Goal: Information Seeking & Learning: Learn about a topic

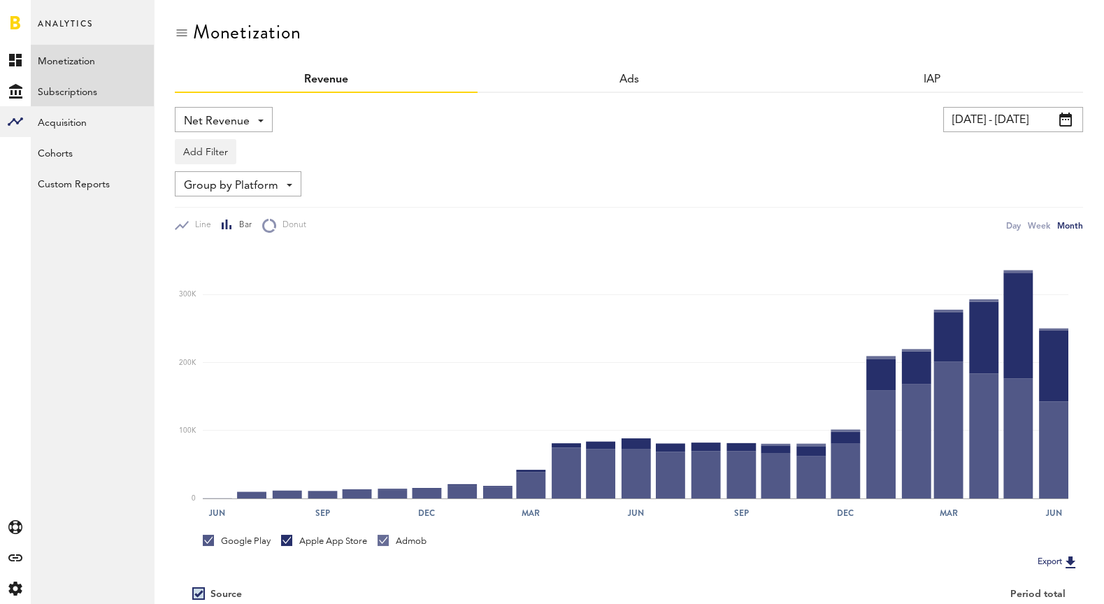
click at [115, 92] on link "Subscriptions" at bounding box center [92, 91] width 123 height 31
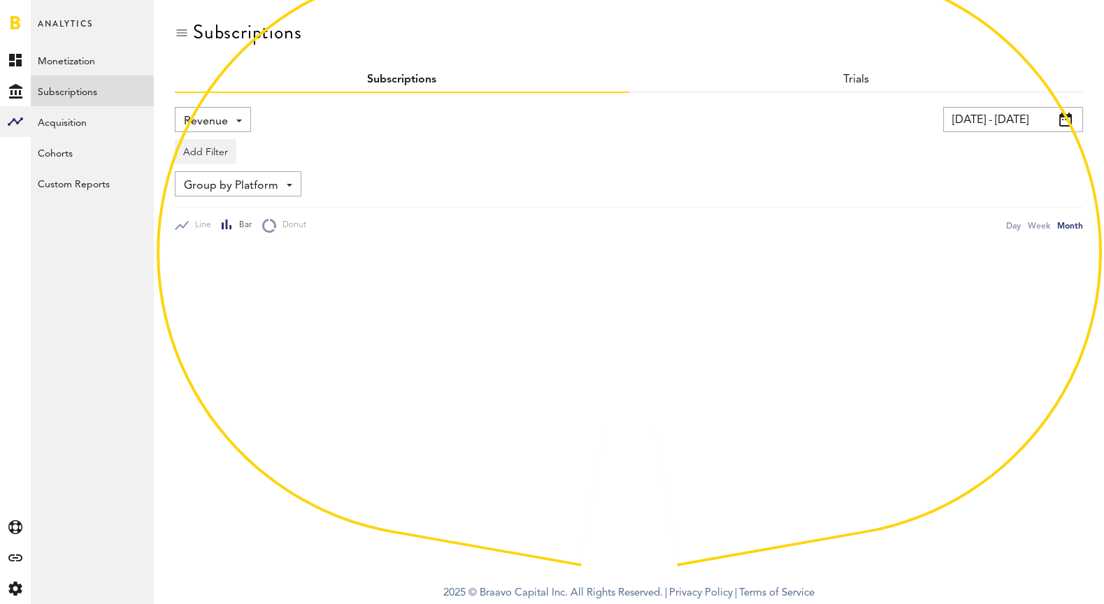
click at [1043, 113] on input "06/30/19 - 06/28/21" at bounding box center [1013, 119] width 140 height 25
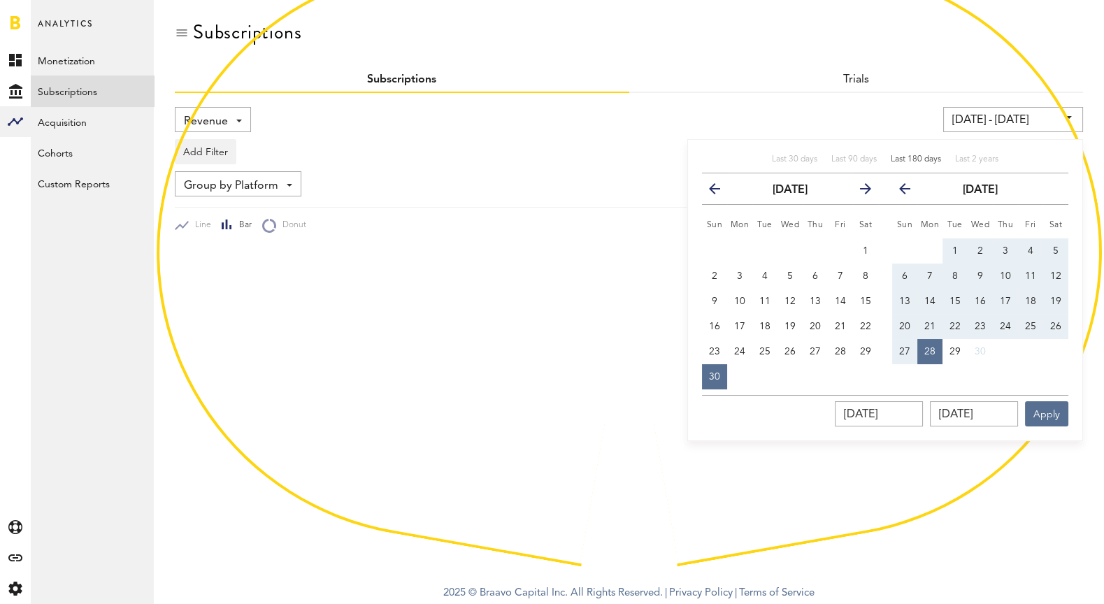
click at [917, 159] on span "Last 180 days" at bounding box center [916, 159] width 50 height 8
type input "02/25/25 - 08/24/25"
type input "02/25/2025"
type input "[DATE]"
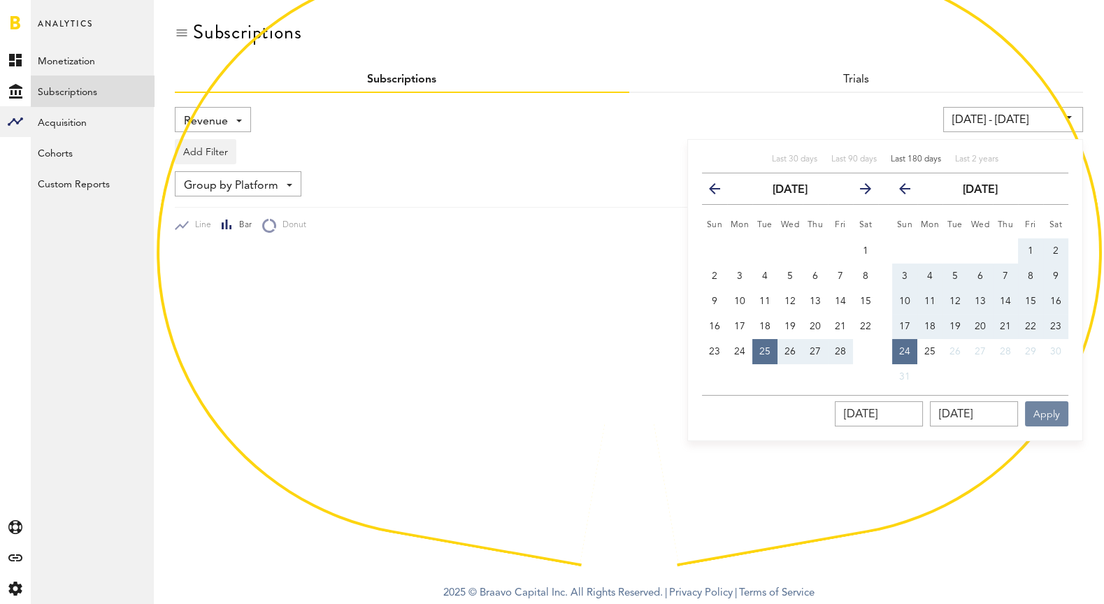
click at [1048, 407] on button "Apply" at bounding box center [1046, 413] width 43 height 25
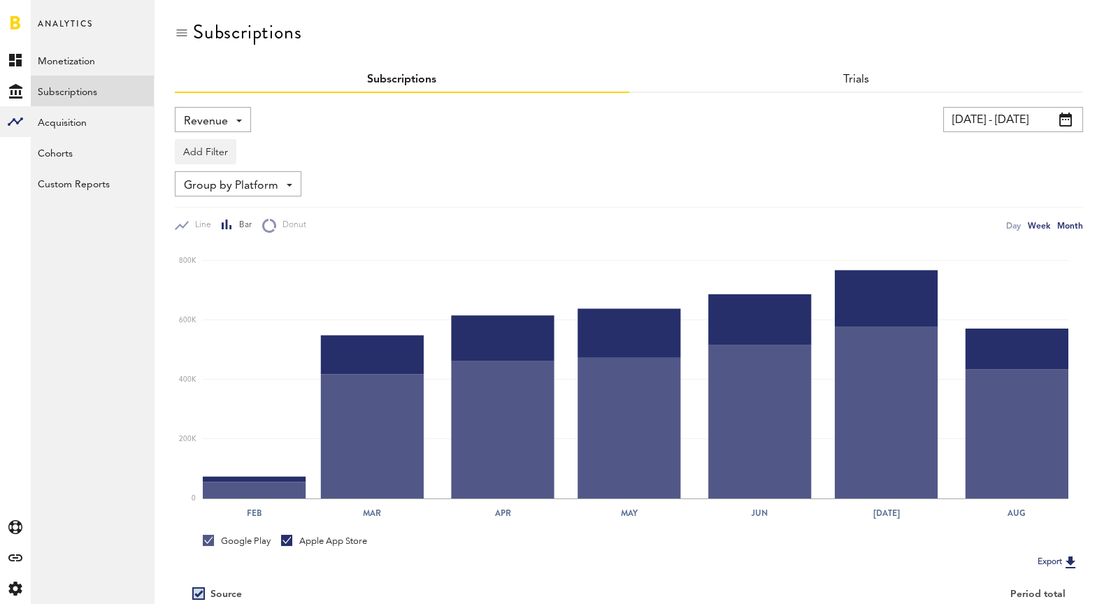
click at [1031, 223] on div "Week" at bounding box center [1039, 225] width 22 height 15
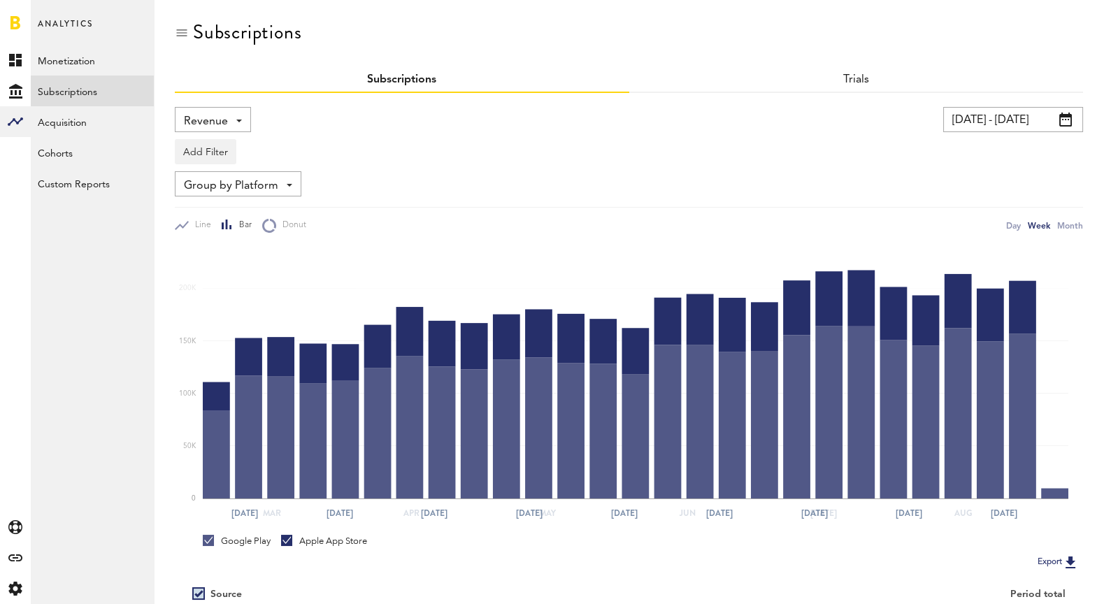
click at [1013, 124] on input "02/25/25 - 08/24/25" at bounding box center [1013, 119] width 140 height 25
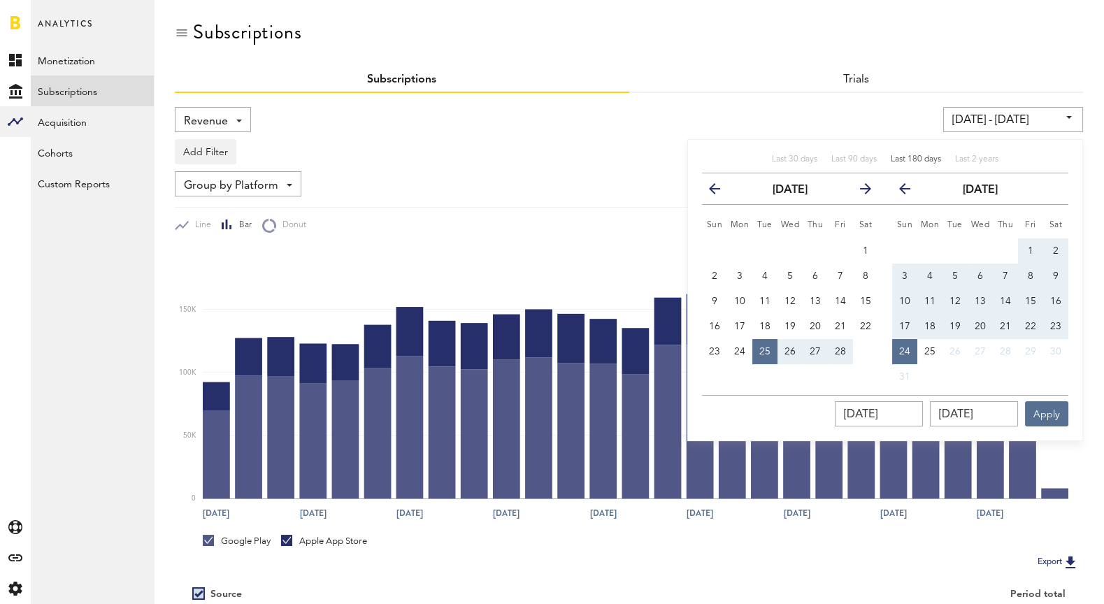
click at [803, 110] on div "02/25/25 - 08/24/25 Last 30 days Last 90 days Last 180 days Last 2 years previo…" at bounding box center [840, 119] width 486 height 25
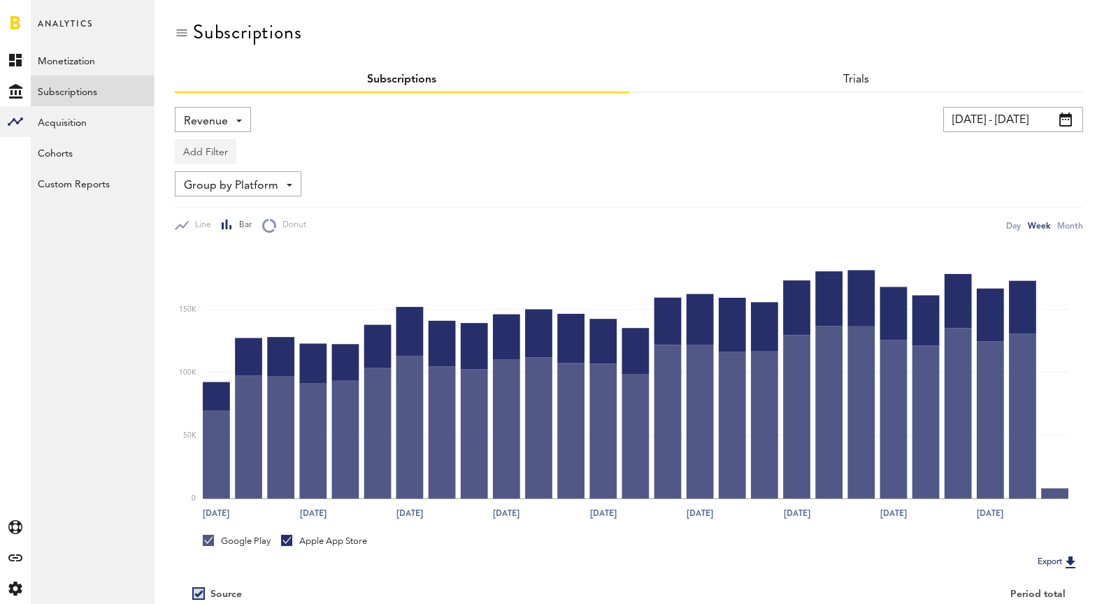
click at [220, 159] on button "Add Filter" at bounding box center [206, 151] width 62 height 25
click at [238, 205] on li "Apps" at bounding box center [239, 213] width 113 height 25
click at [252, 150] on div "Apps" at bounding box center [226, 154] width 61 height 24
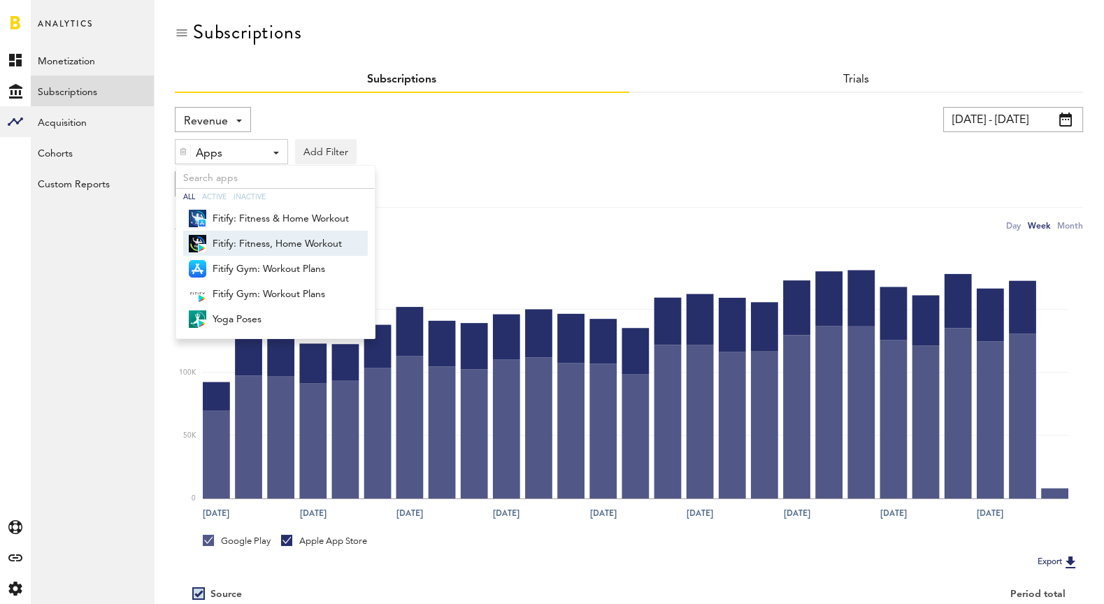
click at [231, 244] on span "Fitify: Fitness, Home Workout" at bounding box center [281, 244] width 136 height 24
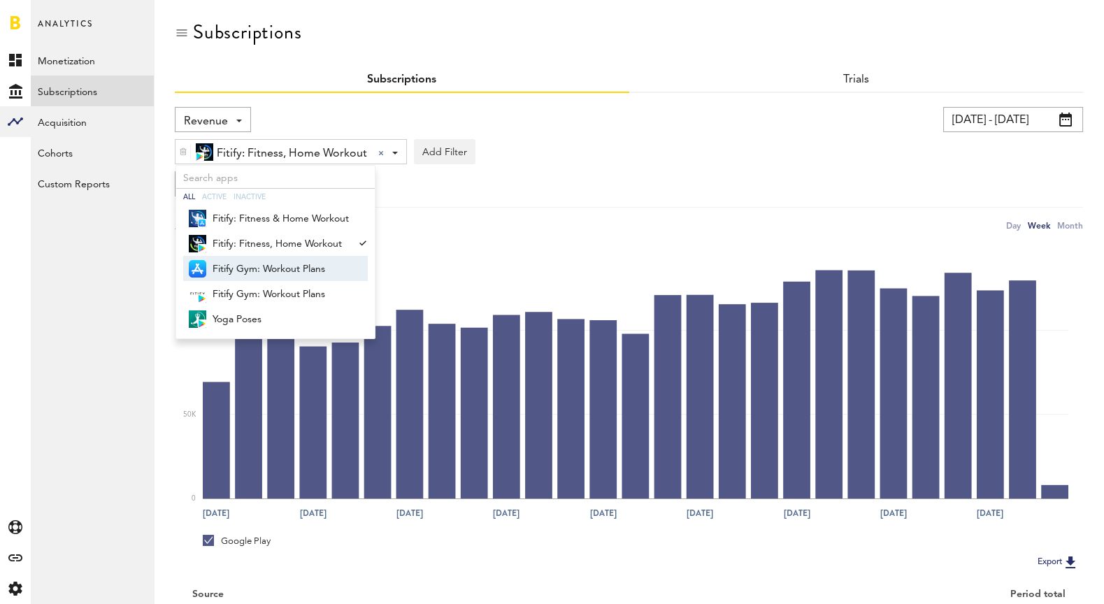
click at [664, 184] on div "Group by Platform Group by Platform Group by App Group by Subscription Group by…" at bounding box center [629, 183] width 908 height 25
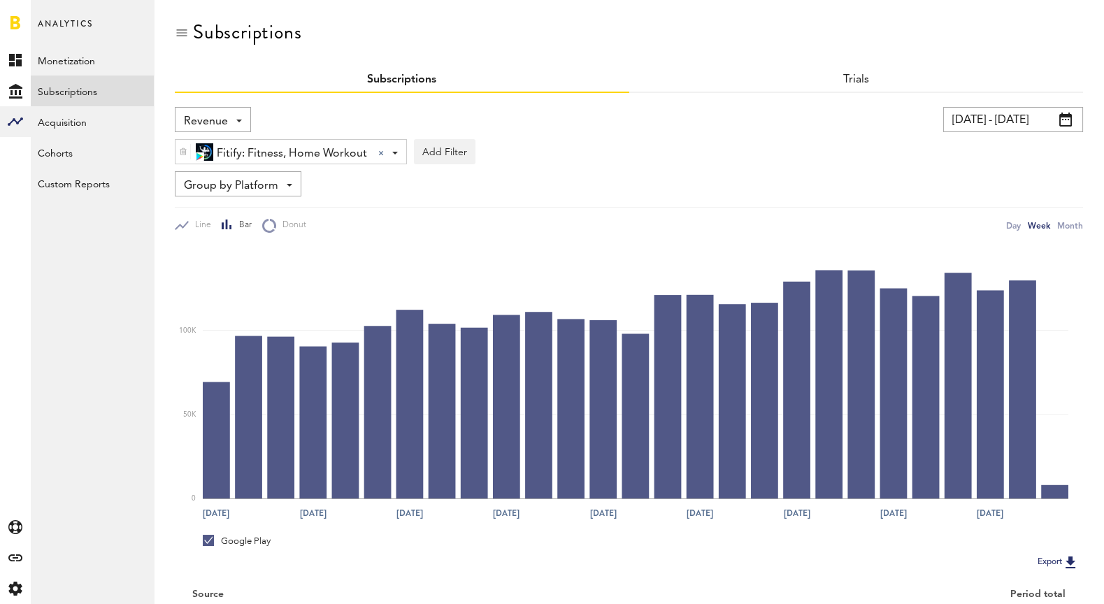
click at [211, 117] on span "Revenue" at bounding box center [206, 122] width 44 height 24
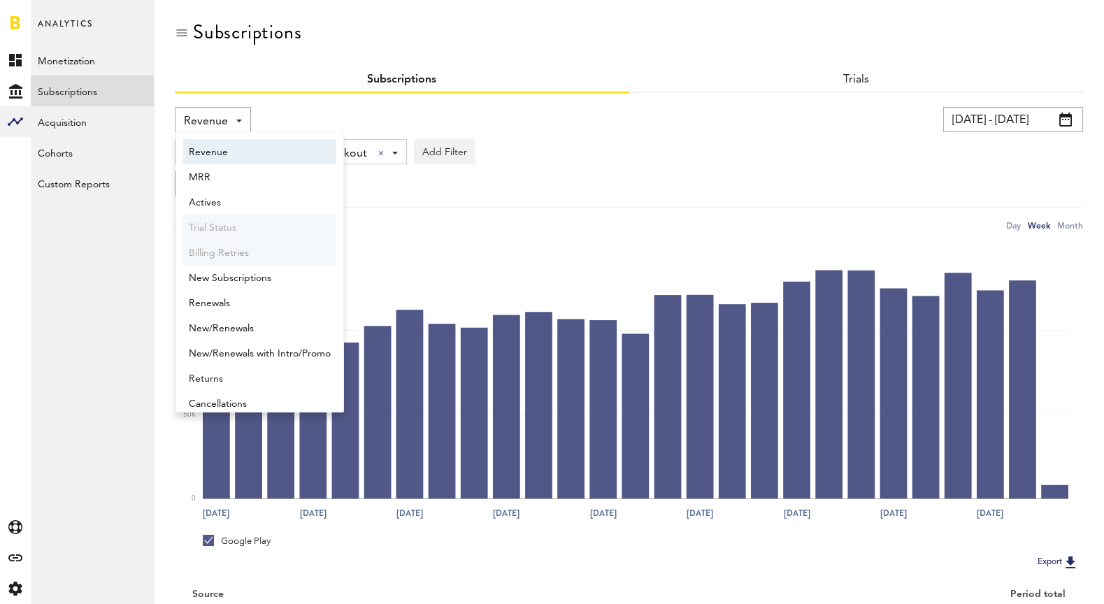
scroll to position [7, 0]
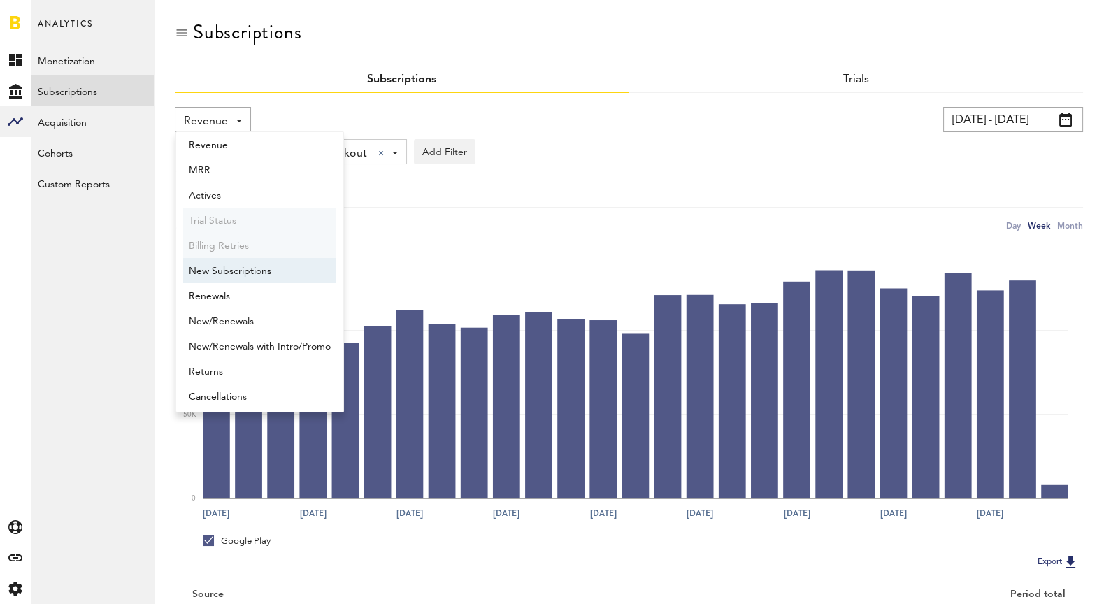
click at [284, 271] on span "New Subscriptions" at bounding box center [260, 271] width 142 height 24
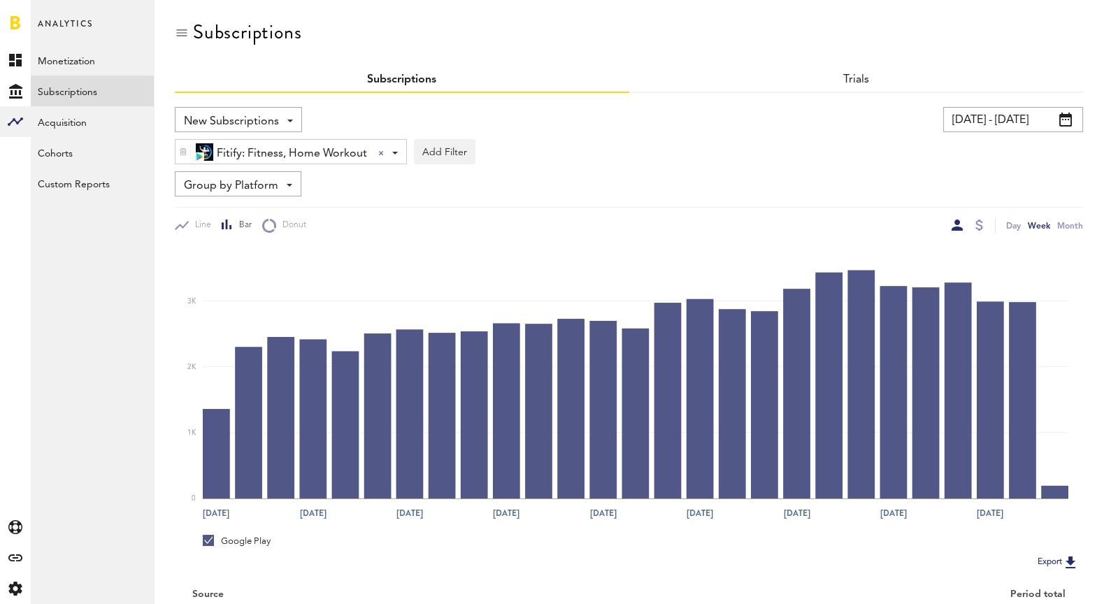
click at [243, 124] on span "New Subscriptions" at bounding box center [231, 122] width 95 height 24
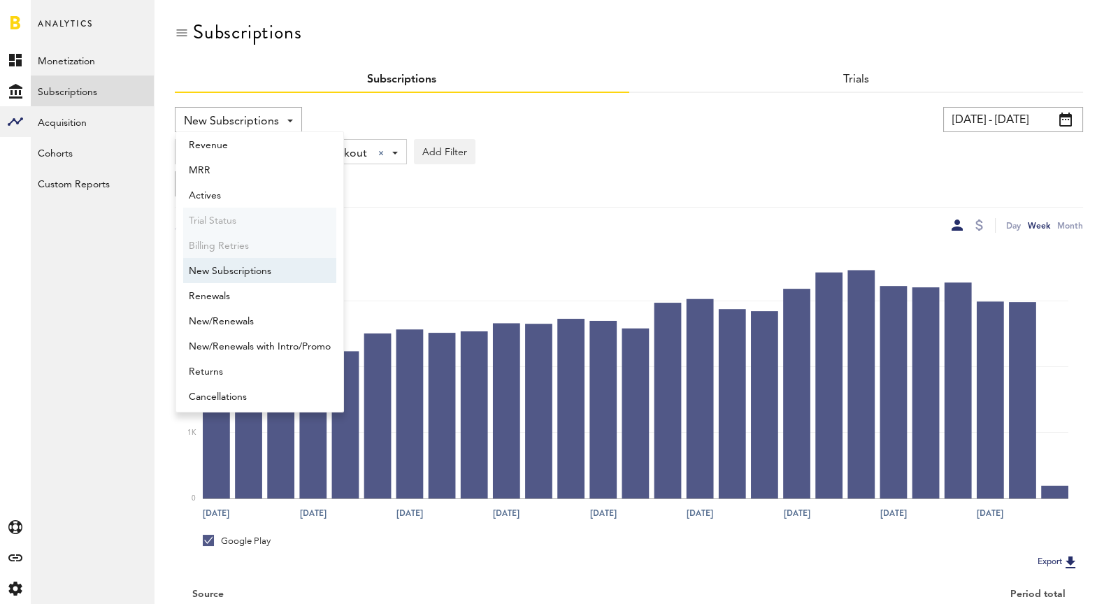
scroll to position [11, 0]
click at [343, 101] on div "New Subscriptions Revenue MRR Actives Trial Status Billing Retries New Subscrip…" at bounding box center [629, 378] width 908 height 571
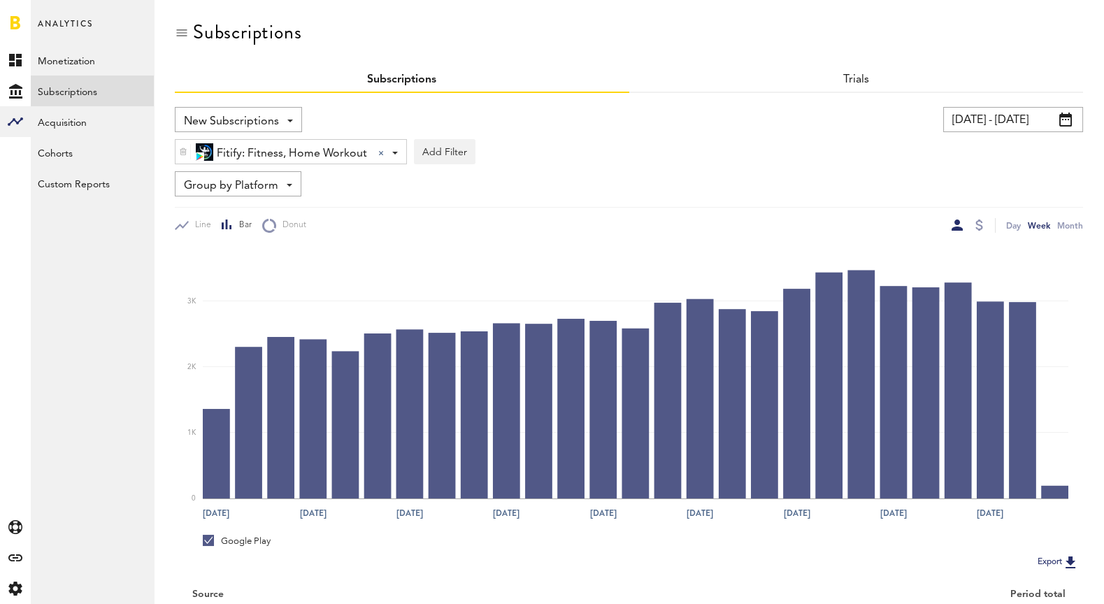
click at [243, 185] on span "Group by Platform" at bounding box center [231, 186] width 94 height 24
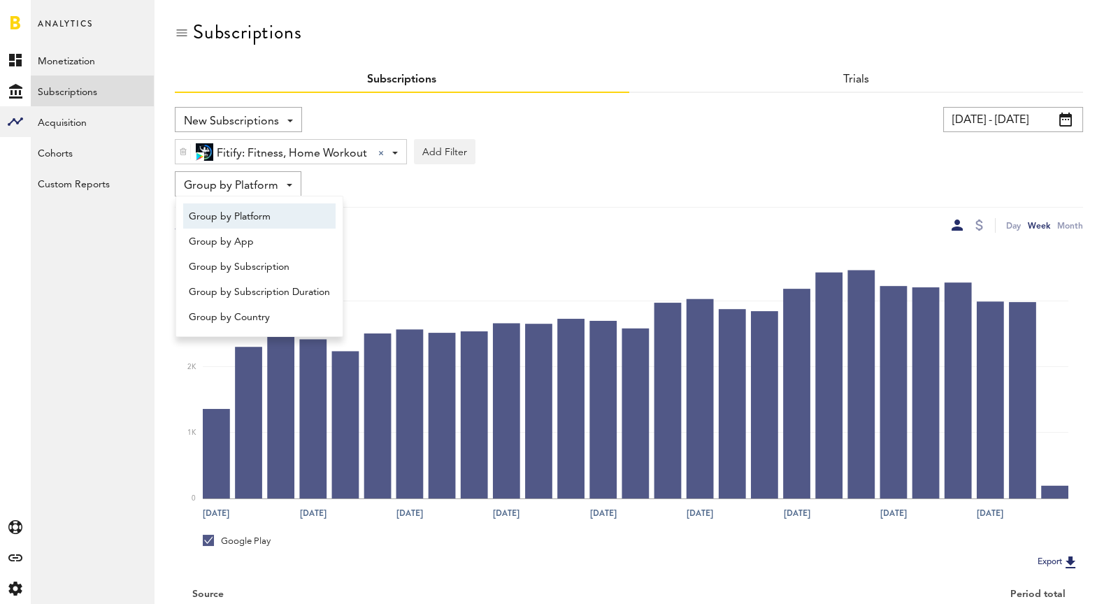
click at [338, 179] on div "Group by Platform Group by Platform Group by App Group by Subscription Group by…" at bounding box center [629, 183] width 908 height 25
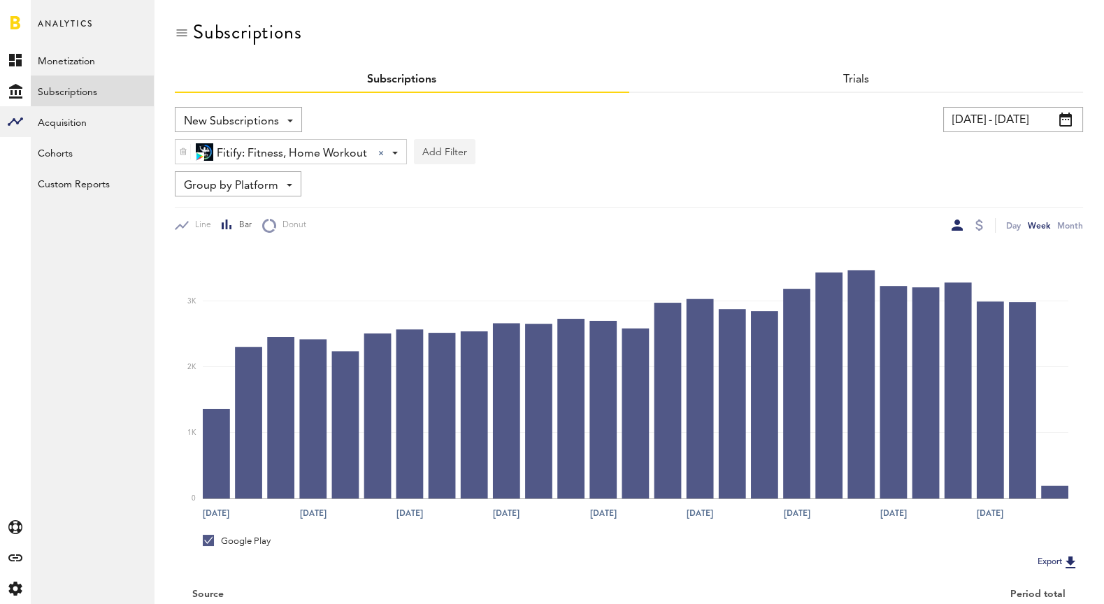
click at [452, 150] on button "Add Filter" at bounding box center [445, 151] width 62 height 25
click at [466, 288] on li "Countries" at bounding box center [478, 288] width 113 height 25
click at [463, 150] on div "Countries" at bounding box center [472, 154] width 75 height 24
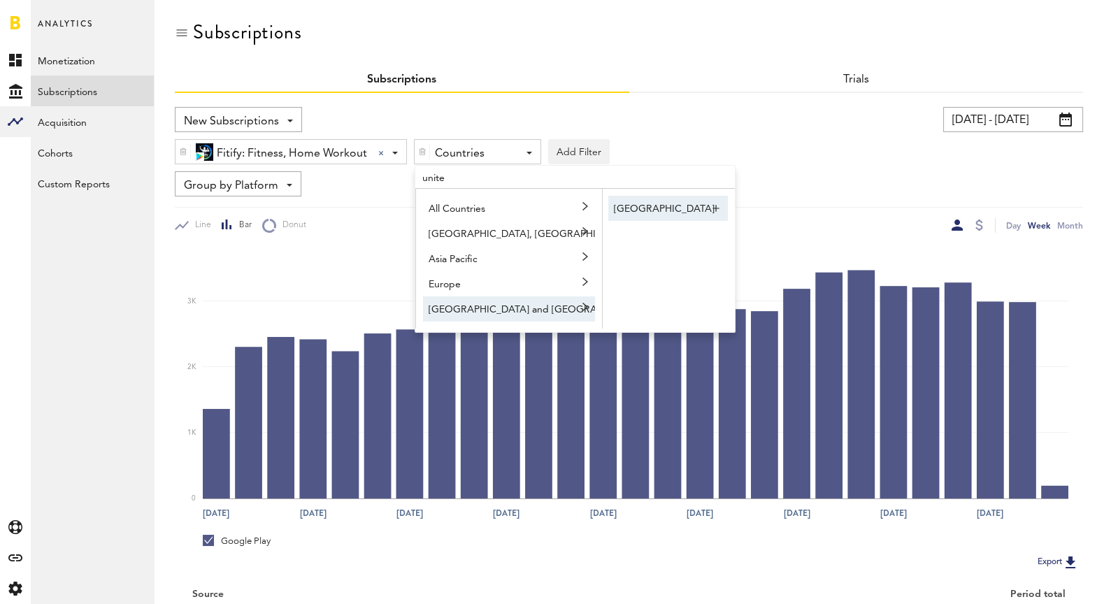
type input "unite"
click at [661, 210] on link "United States" at bounding box center [668, 208] width 120 height 25
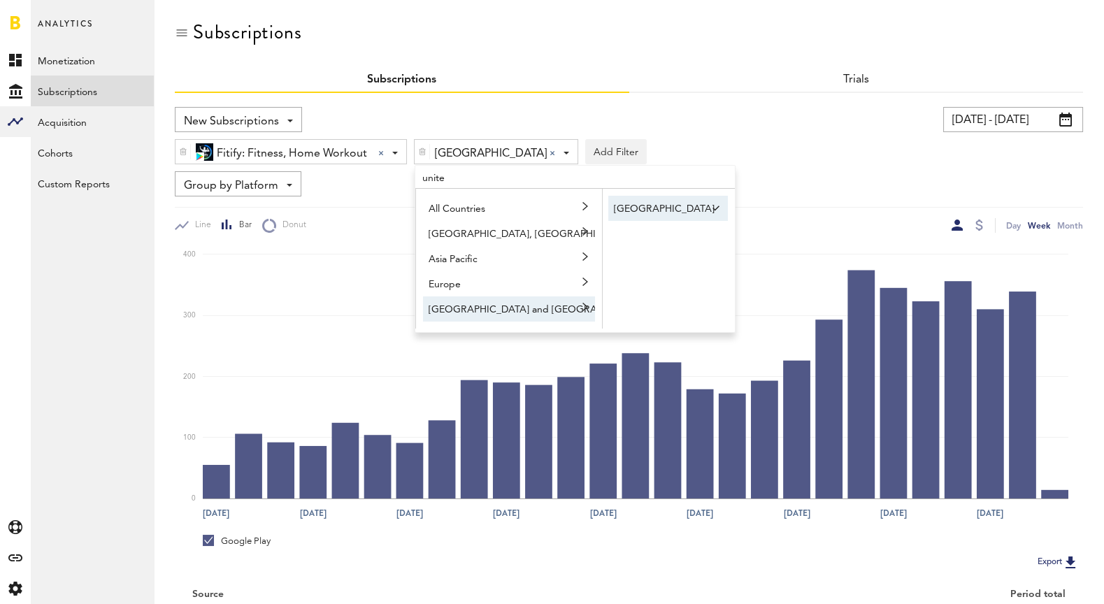
click at [861, 182] on div "Group by Platform Group by Platform Group by App Group by Subscription Group by…" at bounding box center [629, 183] width 908 height 25
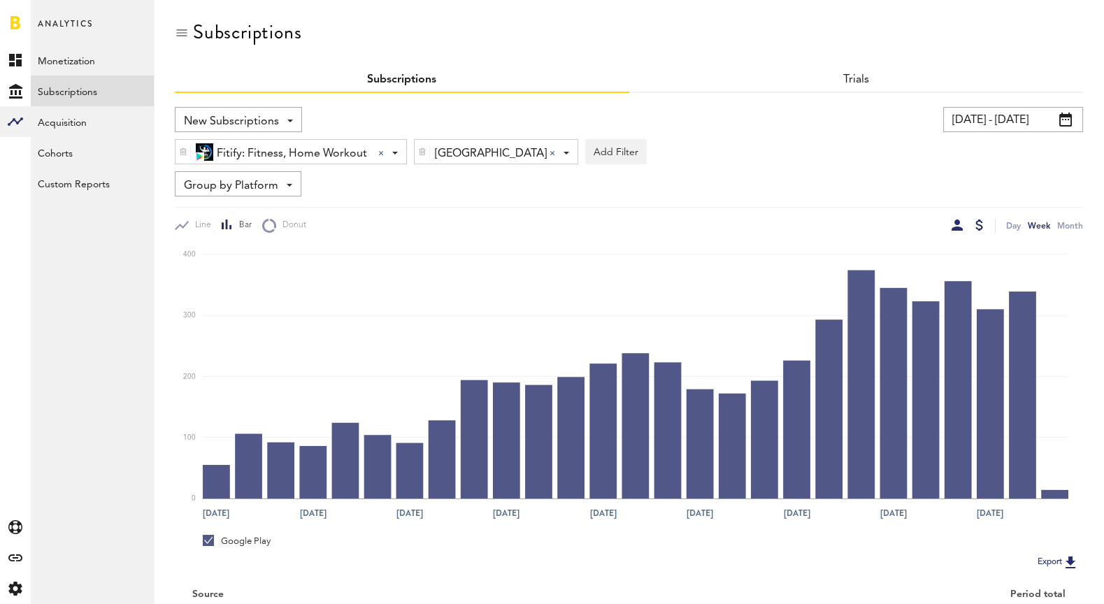
click at [976, 228] on div at bounding box center [979, 225] width 8 height 11
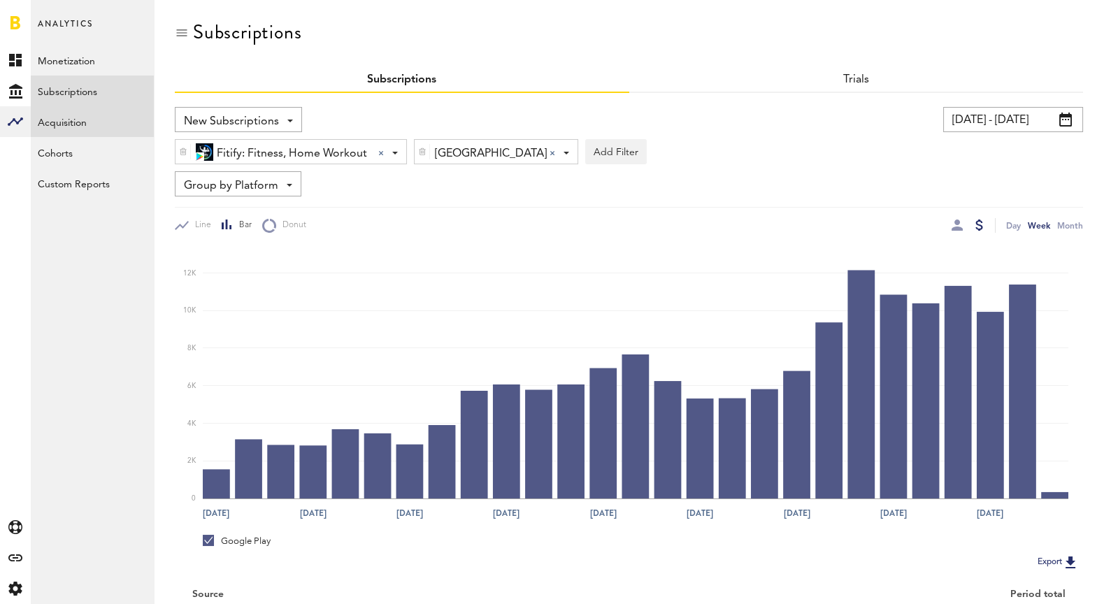
click at [106, 127] on link "Acquisition" at bounding box center [92, 121] width 123 height 31
click at [92, 178] on link "Custom Reports" at bounding box center [92, 183] width 123 height 31
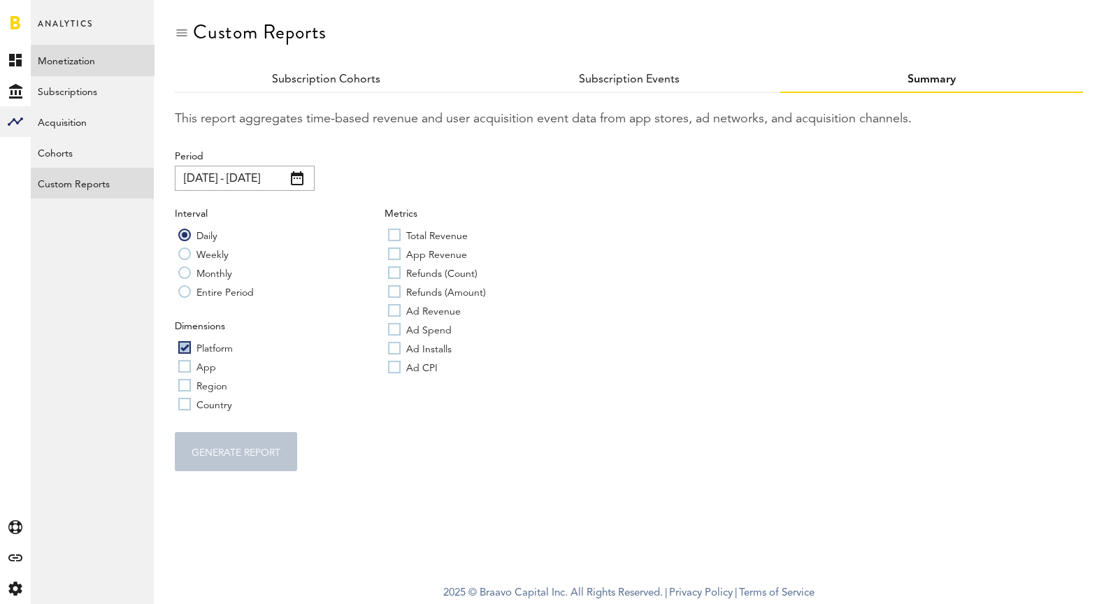
click at [90, 52] on link "Monetization" at bounding box center [92, 60] width 123 height 31
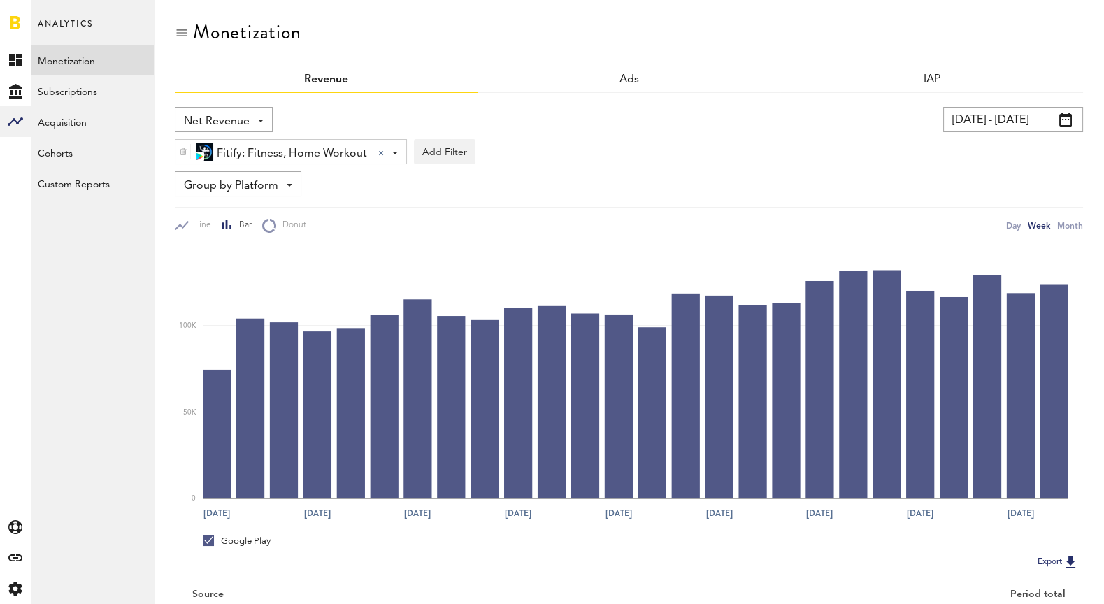
click at [241, 128] on span "Net Revenue" at bounding box center [217, 122] width 66 height 24
click at [230, 207] on span "Profit" at bounding box center [224, 203] width 70 height 24
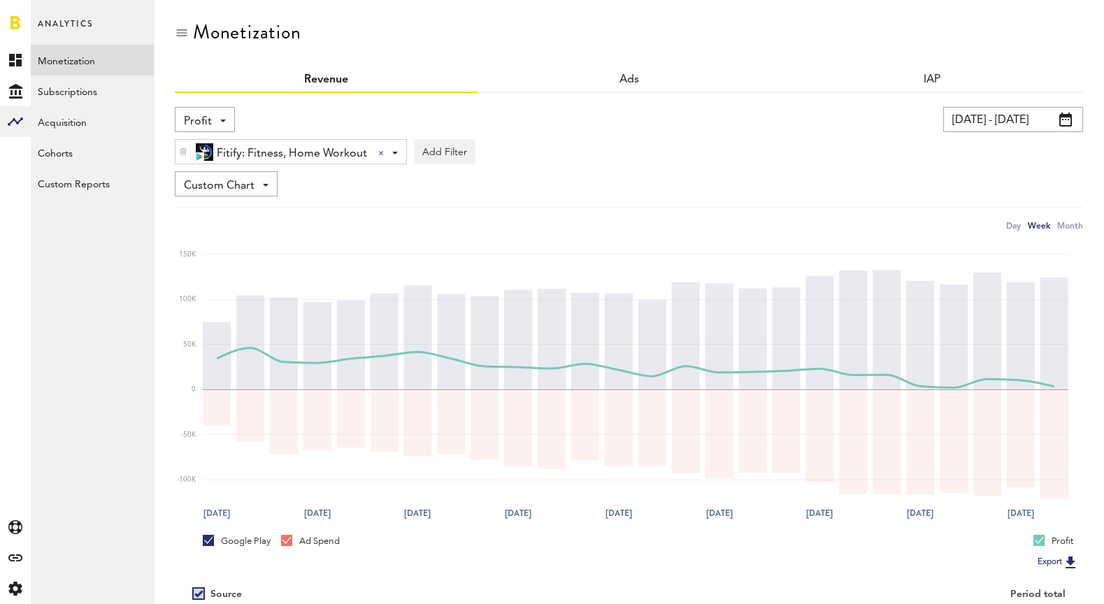
click at [780, 222] on div "Day Week Month" at bounding box center [837, 225] width 493 height 15
click at [1023, 124] on input "02/25/25 - 08/24/25" at bounding box center [1013, 119] width 140 height 25
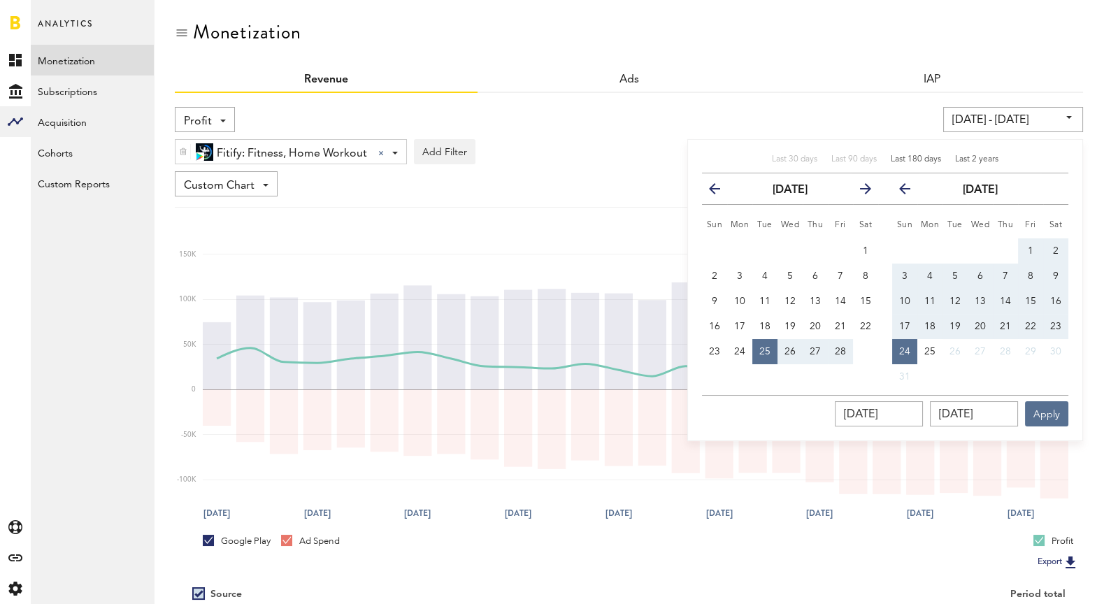
click at [975, 163] on div "Last 2 years" at bounding box center [976, 160] width 43 height 12
type input "[DATE] - [DATE]"
type input "[DATE]"
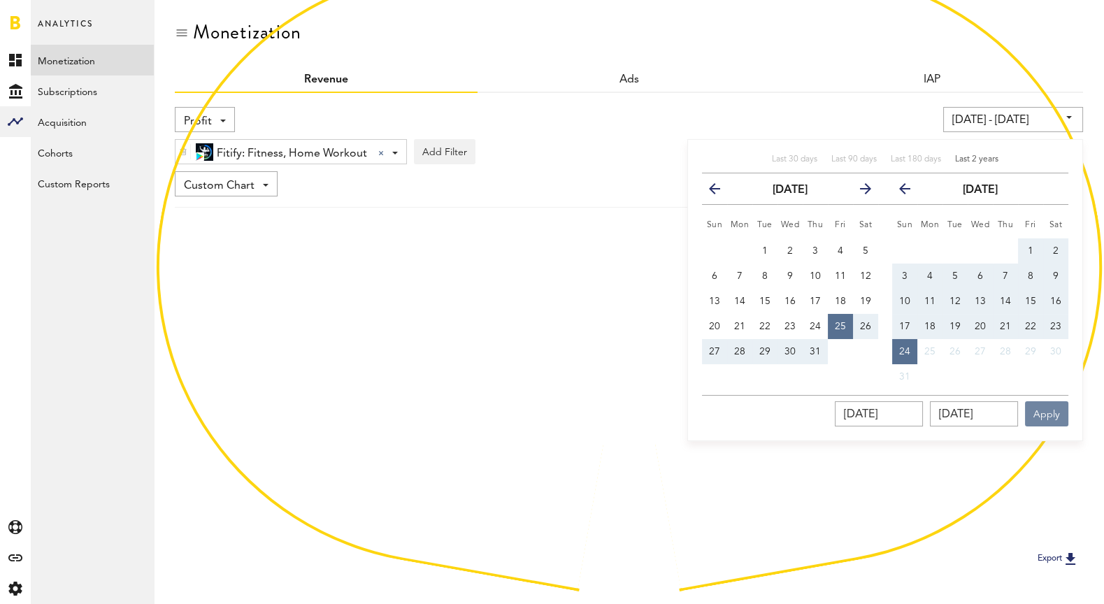
click at [1047, 414] on button "Apply" at bounding box center [1046, 413] width 43 height 25
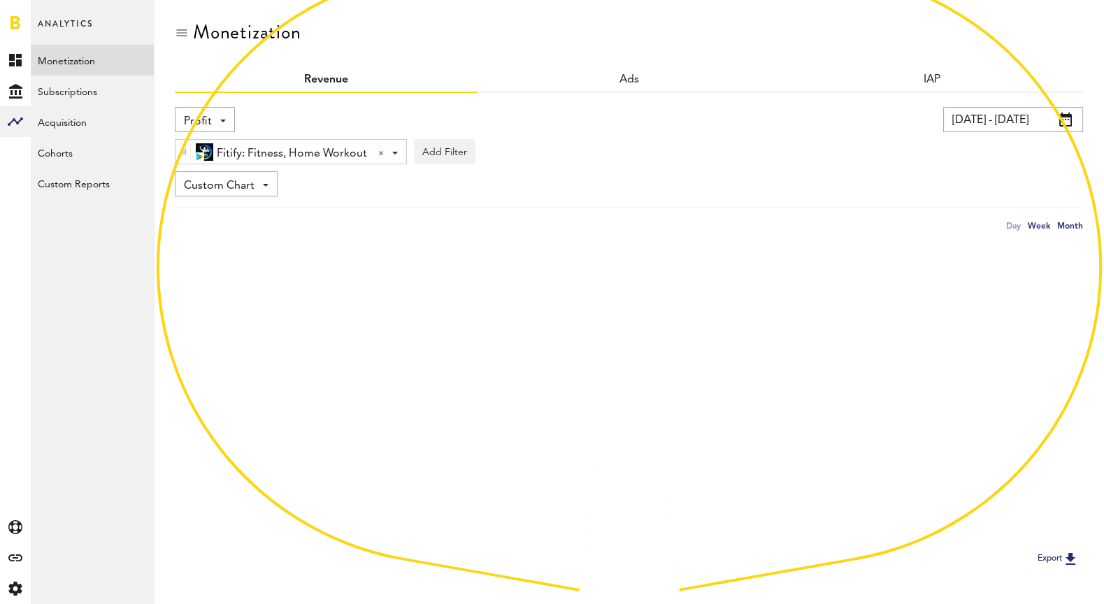
click at [1073, 225] on div "Month" at bounding box center [1070, 225] width 26 height 15
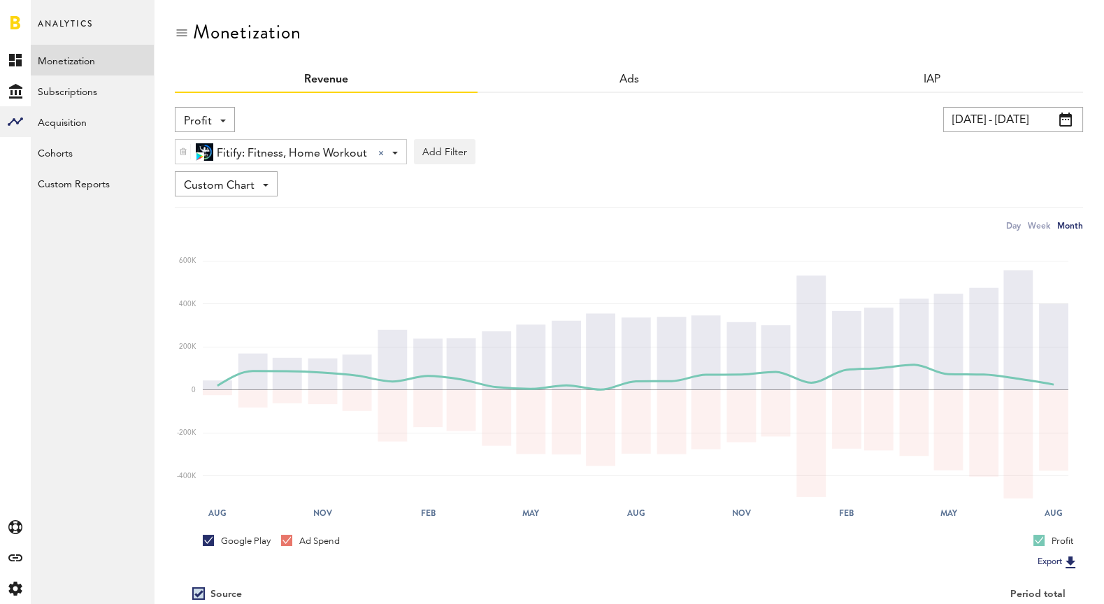
click at [183, 150] on img at bounding box center [183, 152] width 8 height 10
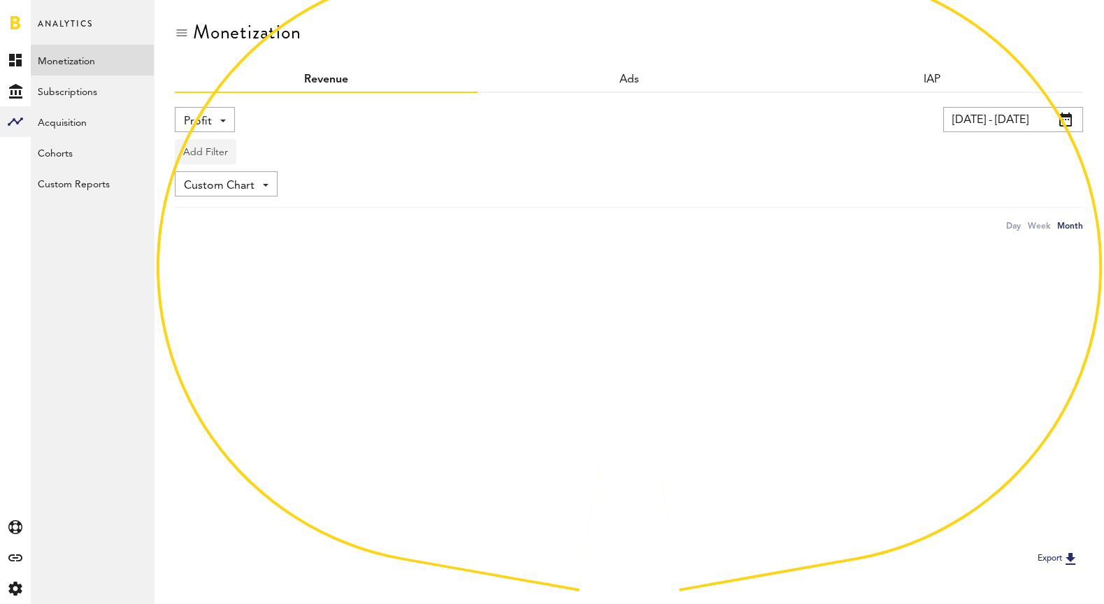
click at [206, 157] on button "Add Filter" at bounding box center [206, 151] width 62 height 25
click at [218, 213] on li "Apps" at bounding box center [227, 213] width 89 height 25
click at [260, 157] on div "Apps - All Active Inactive Fitify: Fitness & Home Workout Fitify: Fitness, Home…" at bounding box center [232, 152] width 112 height 25
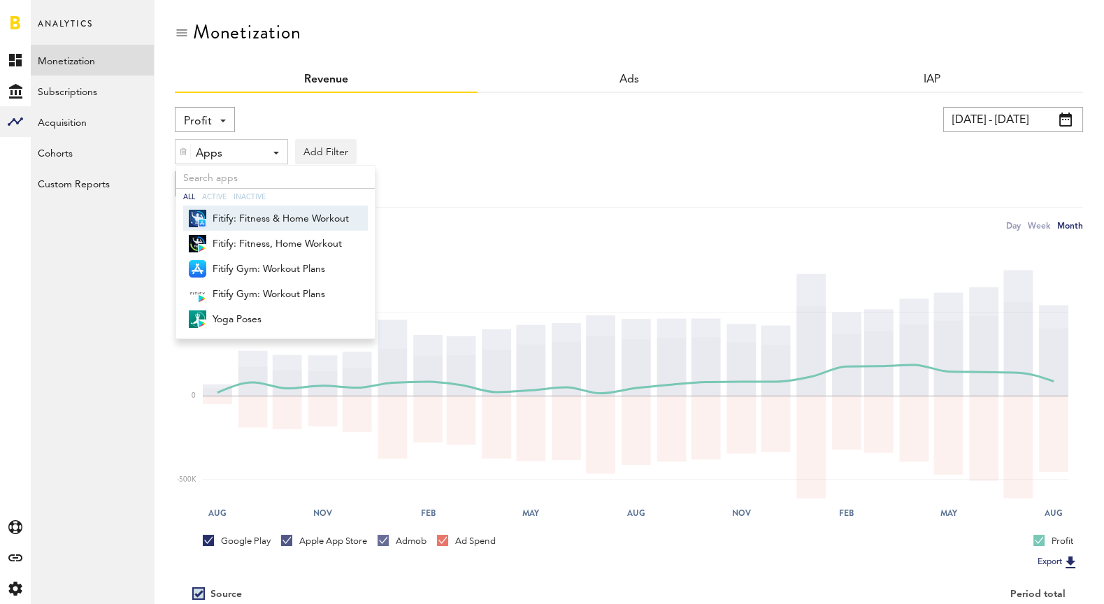
click at [224, 224] on span "Fitify: Fitness & Home Workout" at bounding box center [281, 219] width 136 height 24
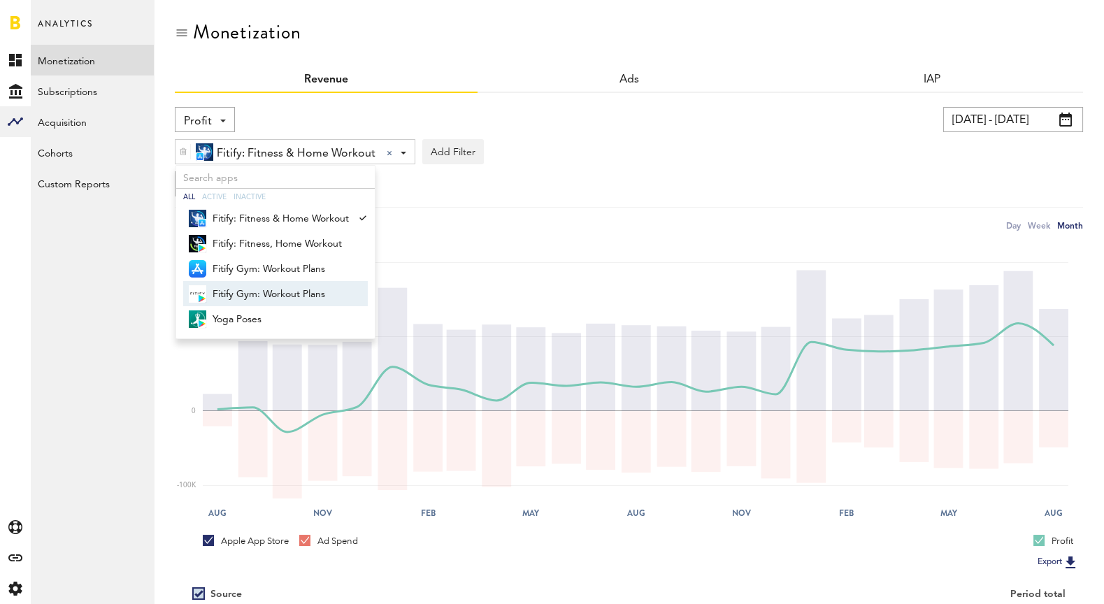
click at [682, 177] on div "Custom Chart Custom Chart" at bounding box center [629, 183] width 908 height 25
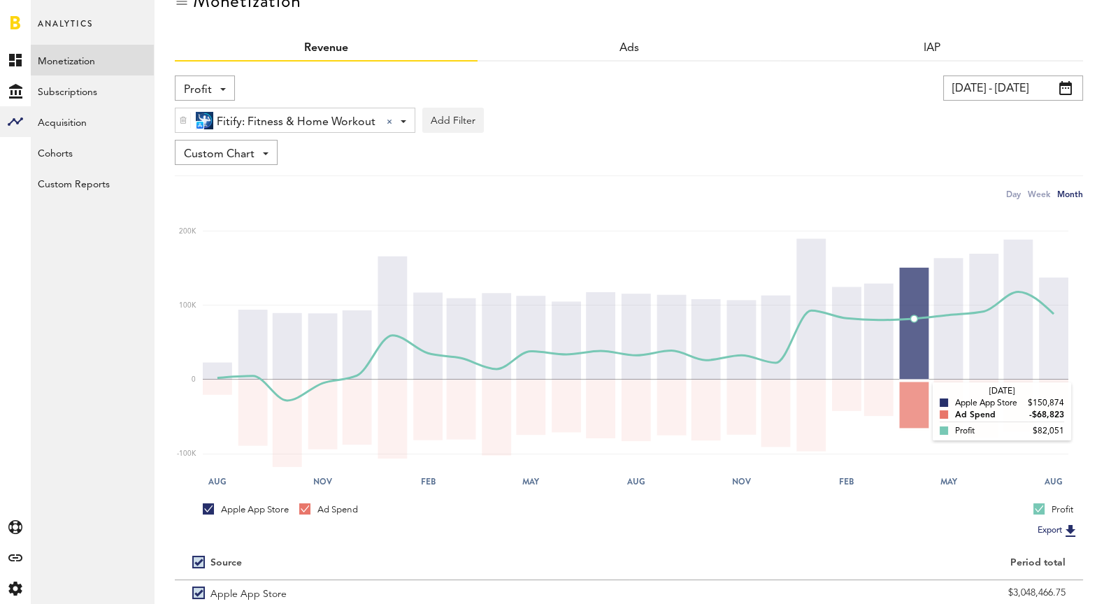
scroll to position [9, 0]
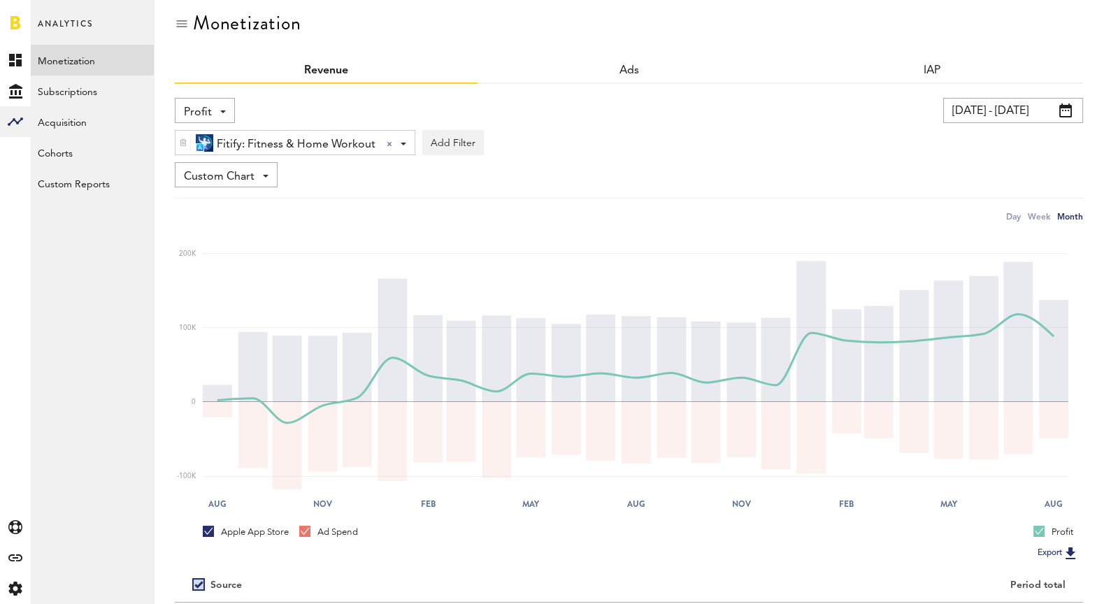
click at [259, 177] on div "Custom Chart Custom Chart" at bounding box center [226, 174] width 103 height 25
click at [103, 132] on link "Acquisition" at bounding box center [92, 121] width 123 height 31
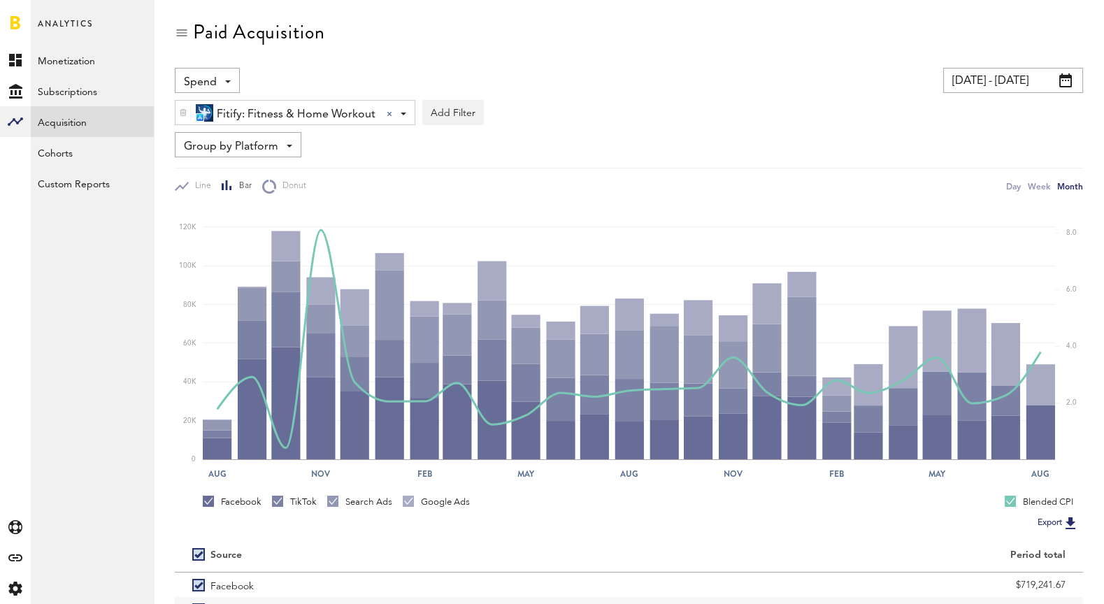
click at [274, 116] on span "Fitify: Fitness & Home Workout" at bounding box center [296, 115] width 159 height 24
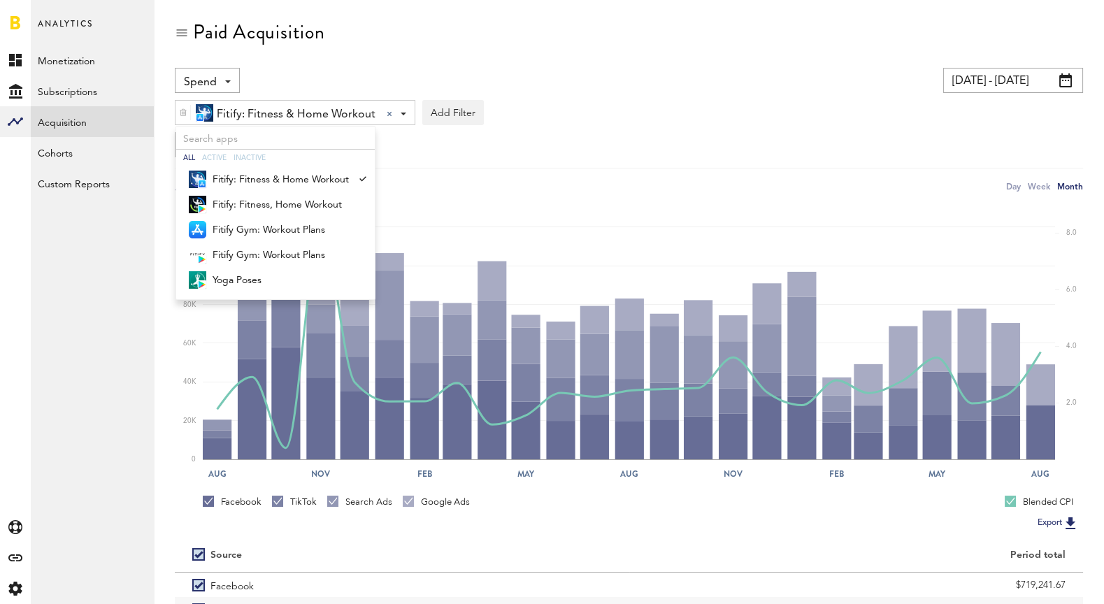
click at [203, 83] on span "Spend" at bounding box center [200, 83] width 33 height 24
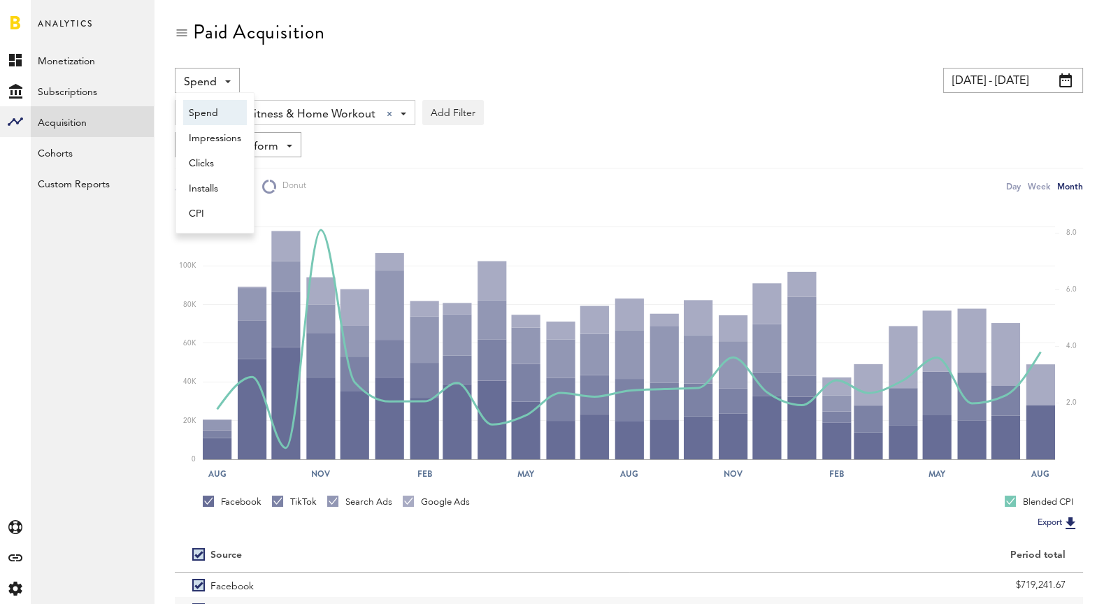
click at [263, 68] on div "Spend Spend Impressions Clicks Installs CPI" at bounding box center [383, 80] width 417 height 25
click at [93, 73] on link "Monetization" at bounding box center [92, 60] width 123 height 31
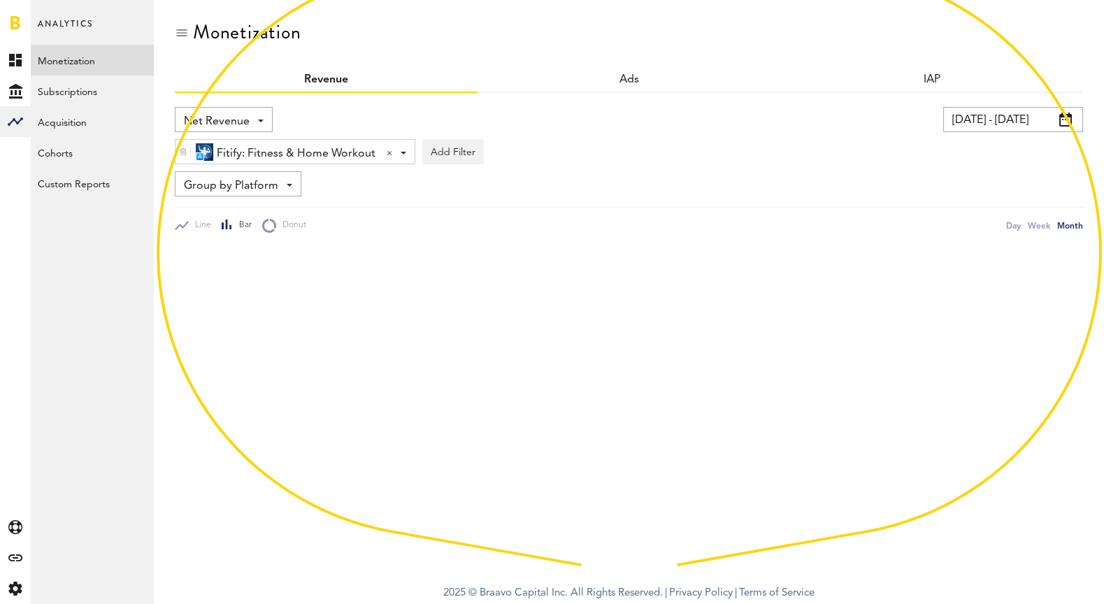
click at [224, 122] on span "Net Revenue" at bounding box center [217, 122] width 66 height 24
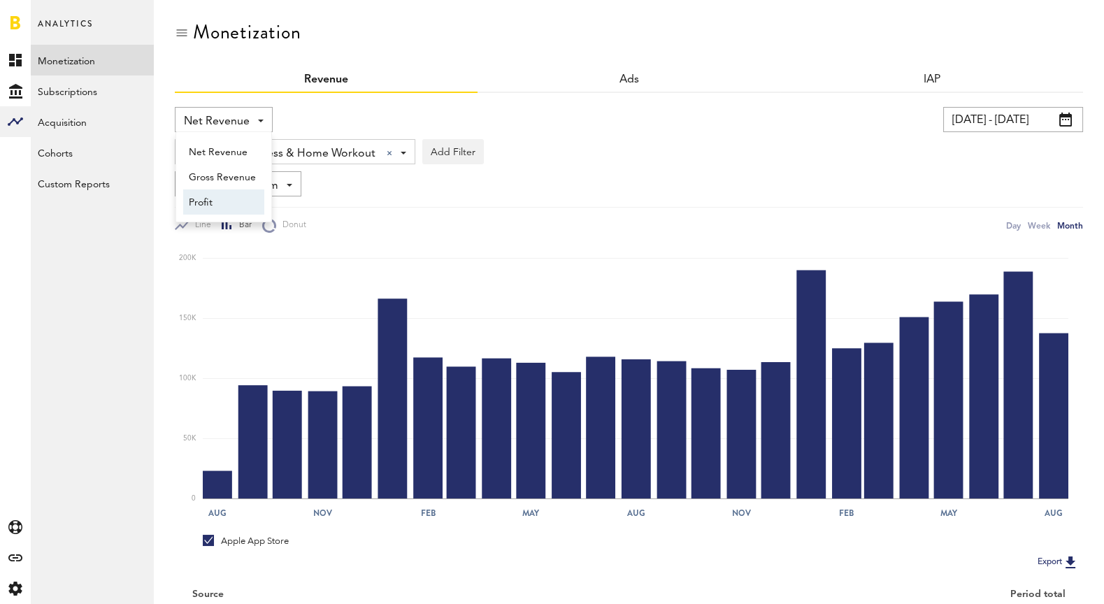
click at [229, 204] on span "Profit" at bounding box center [224, 203] width 70 height 24
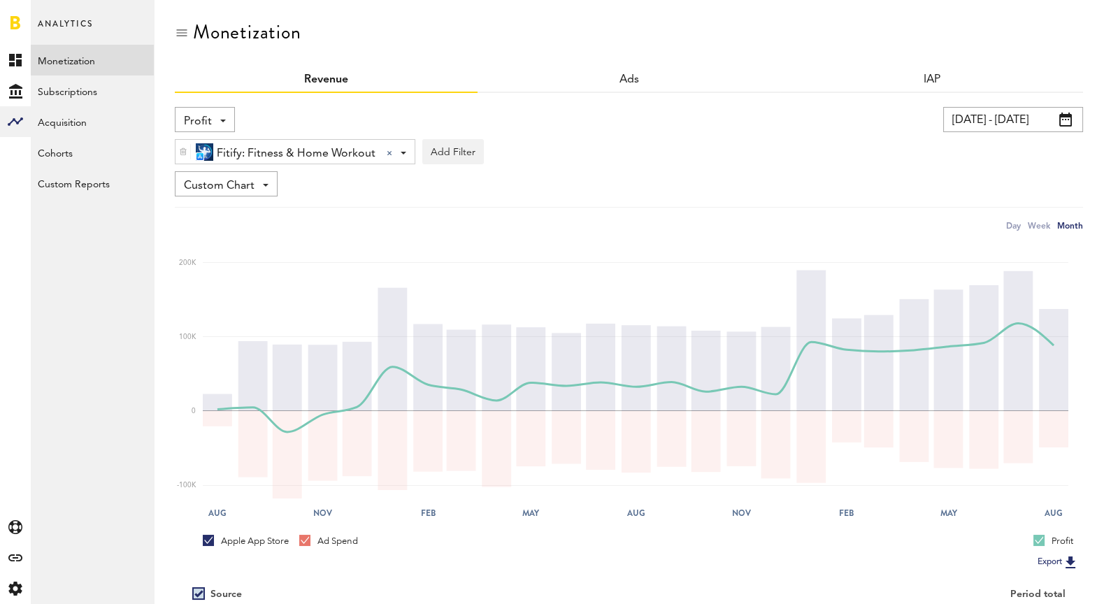
click at [356, 152] on span "Fitify: Fitness & Home Workout" at bounding box center [296, 154] width 159 height 24
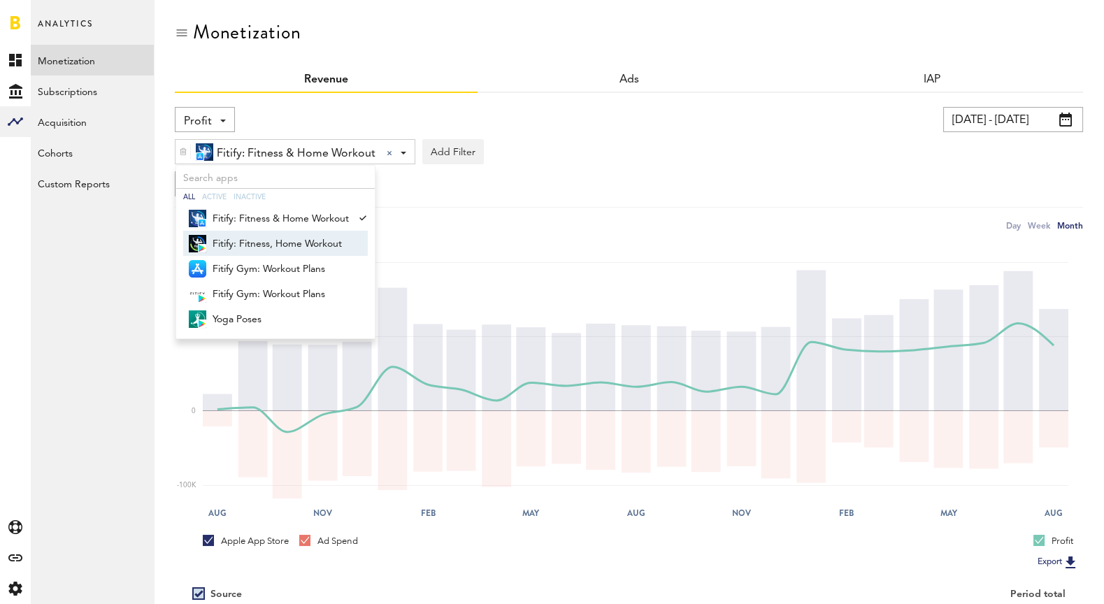
click at [272, 250] on span "Fitify: Fitness, Home Workout" at bounding box center [281, 244] width 136 height 24
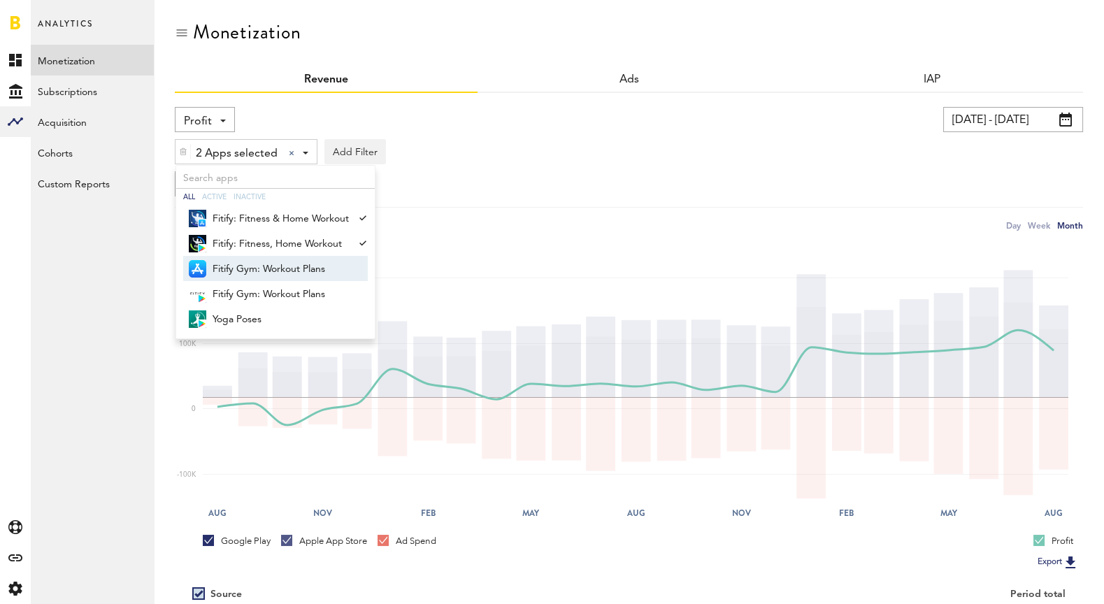
click at [251, 150] on span "2 Apps selected" at bounding box center [237, 154] width 82 height 24
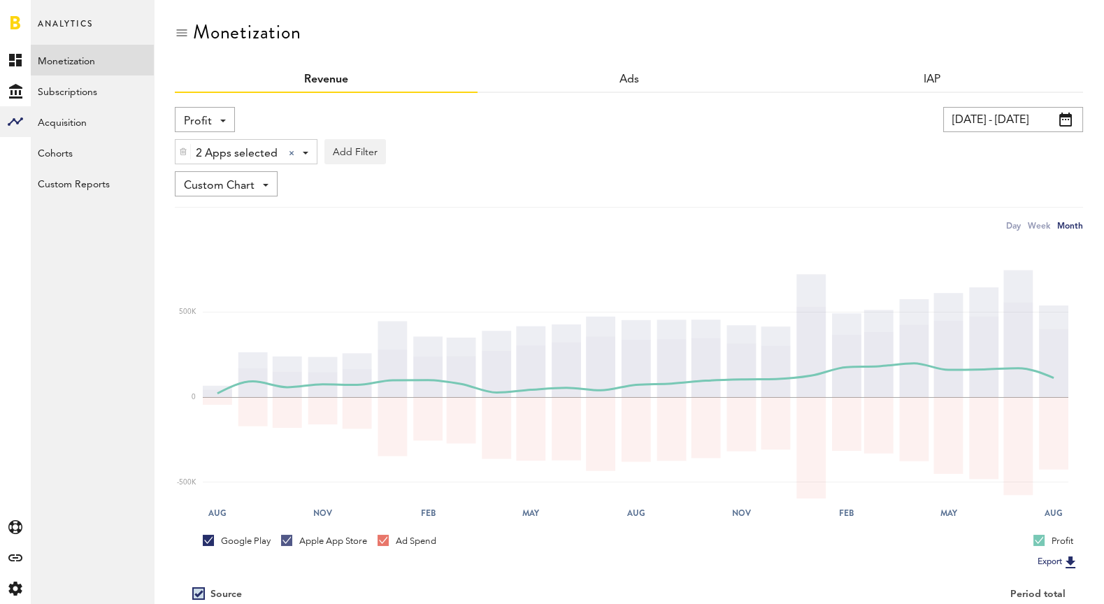
click at [251, 150] on span "2 Apps selected" at bounding box center [237, 154] width 82 height 24
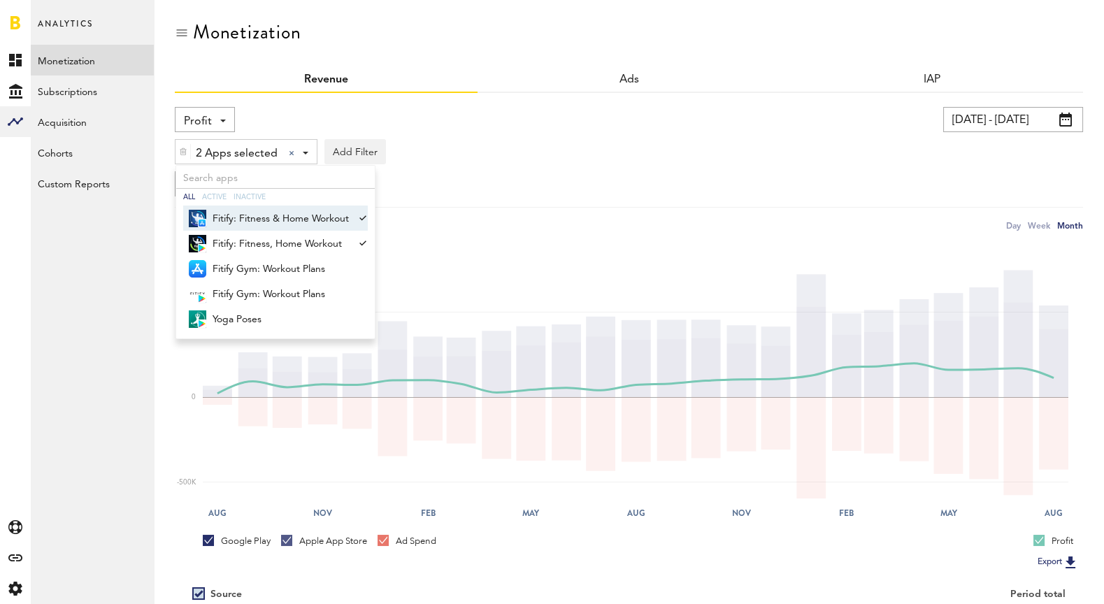
click at [216, 217] on span "Fitify: Fitness & Home Workout" at bounding box center [281, 219] width 136 height 24
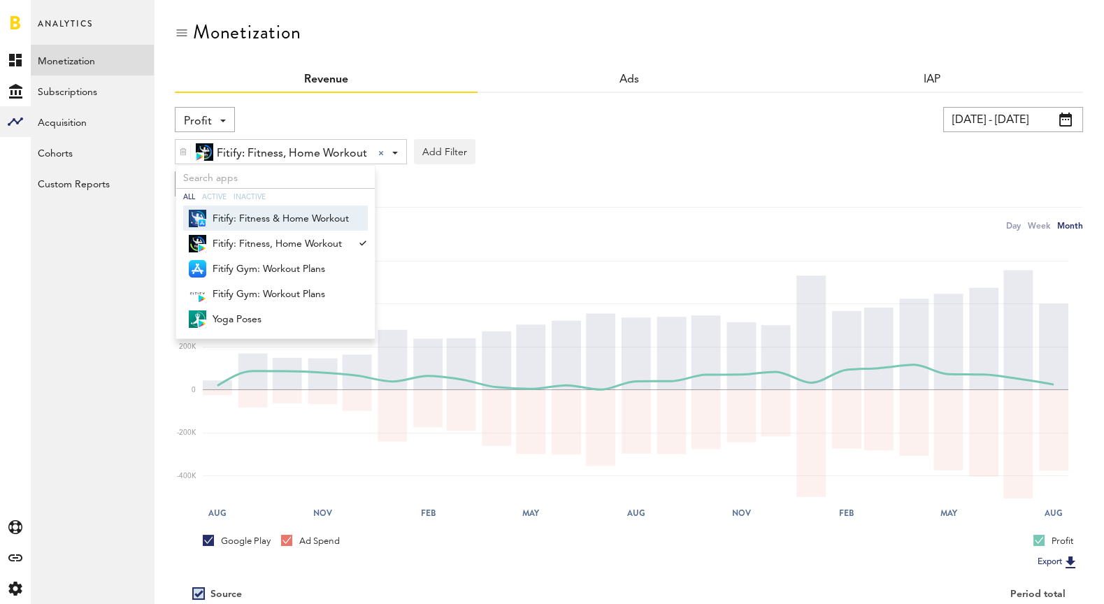
click at [378, 150] on div at bounding box center [381, 153] width 6 height 6
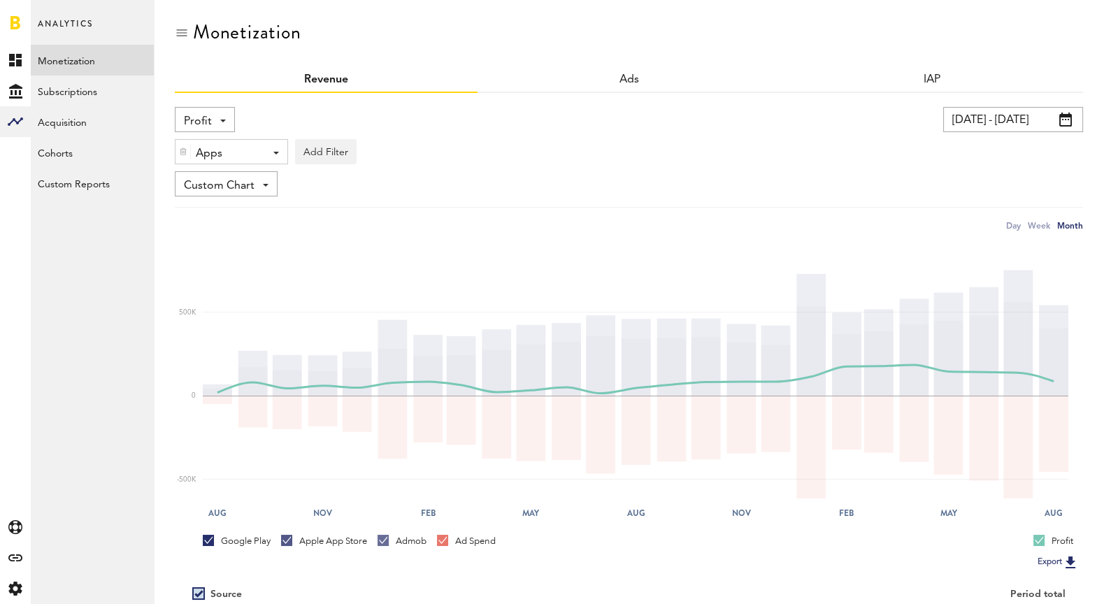
click at [268, 152] on div "Apps - All Active Inactive Fitify: Fitness & Home Workout Fitify: Fitness, Home…" at bounding box center [232, 152] width 112 height 25
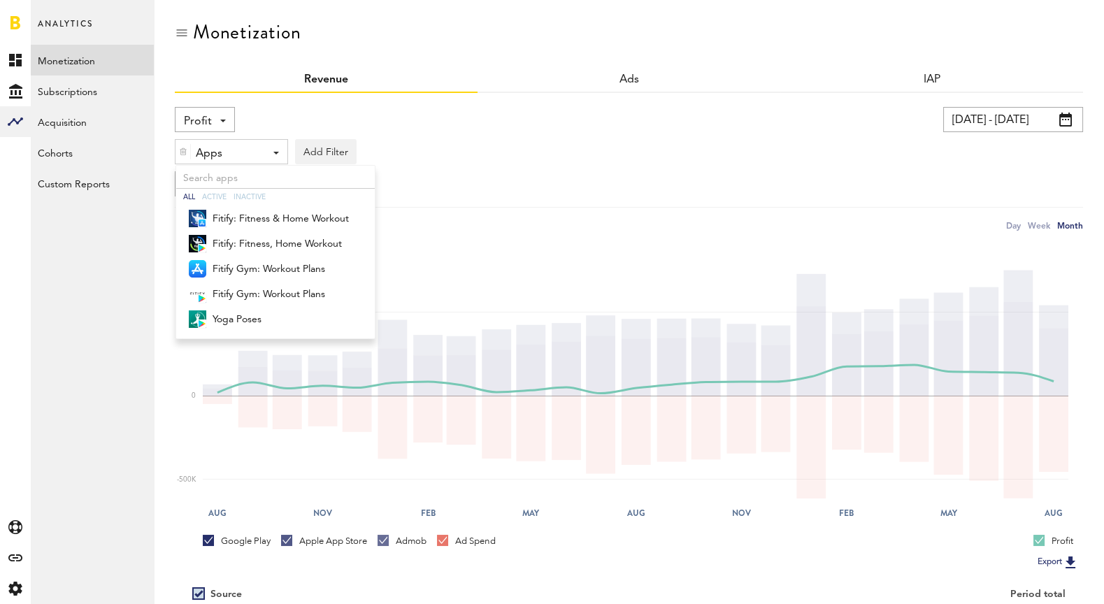
click at [187, 152] on div at bounding box center [183, 152] width 15 height 24
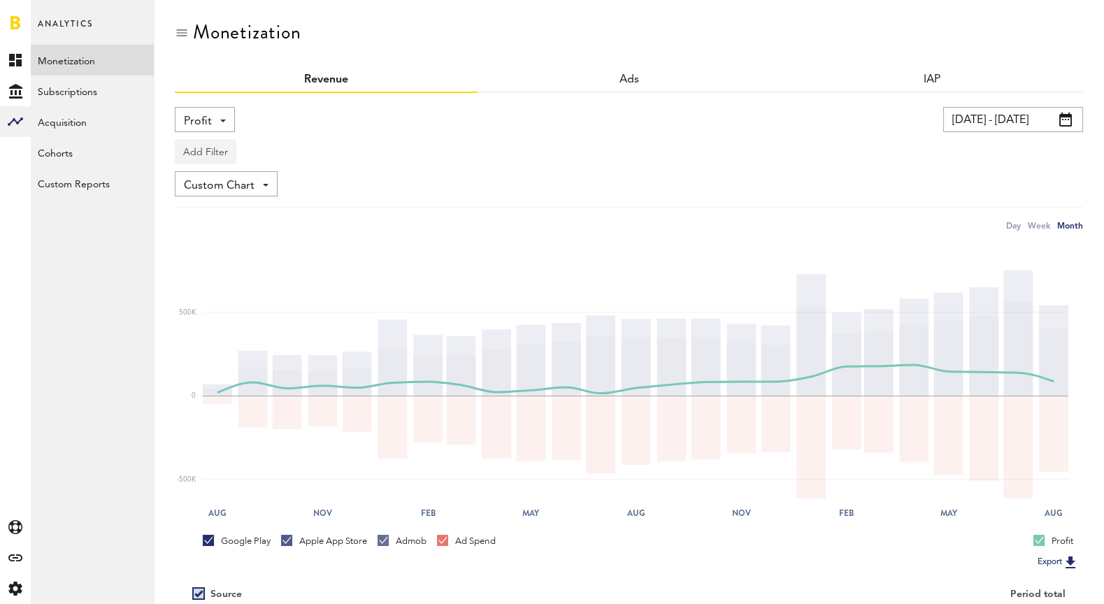
click at [200, 152] on button "Add Filter" at bounding box center [206, 151] width 62 height 25
click at [229, 194] on li "Platforms" at bounding box center [227, 188] width 89 height 25
click at [248, 157] on div "Platforms" at bounding box center [226, 154] width 61 height 24
click at [439, 178] on div "Custom Chart Custom Chart" at bounding box center [629, 183] width 908 height 25
click at [233, 178] on span "Custom Chart" at bounding box center [219, 186] width 71 height 24
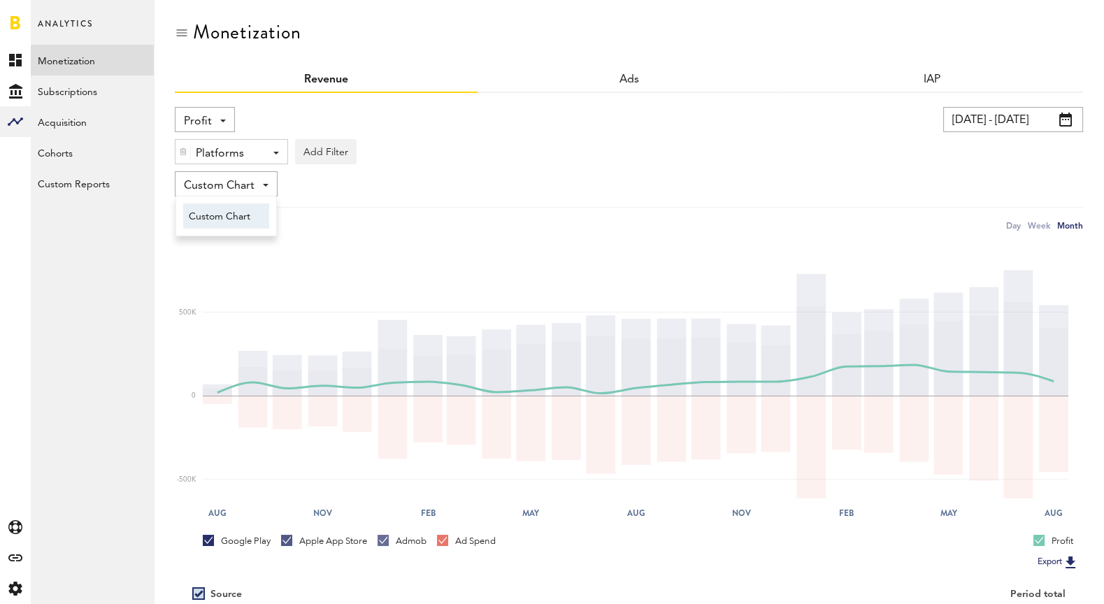
click at [245, 182] on span "Custom Chart" at bounding box center [219, 186] width 71 height 24
click at [245, 151] on div "Platforms" at bounding box center [226, 154] width 61 height 24
click at [256, 192] on span "Apple App Store" at bounding box center [242, 186] width 107 height 24
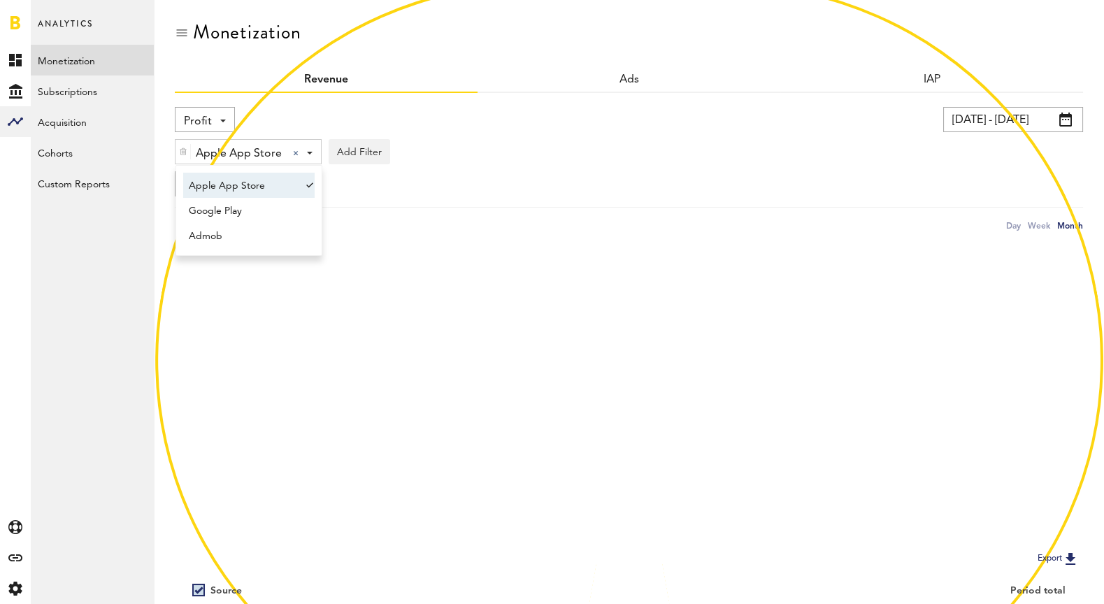
click at [464, 180] on div "Custom Chart Custom Chart" at bounding box center [629, 183] width 908 height 25
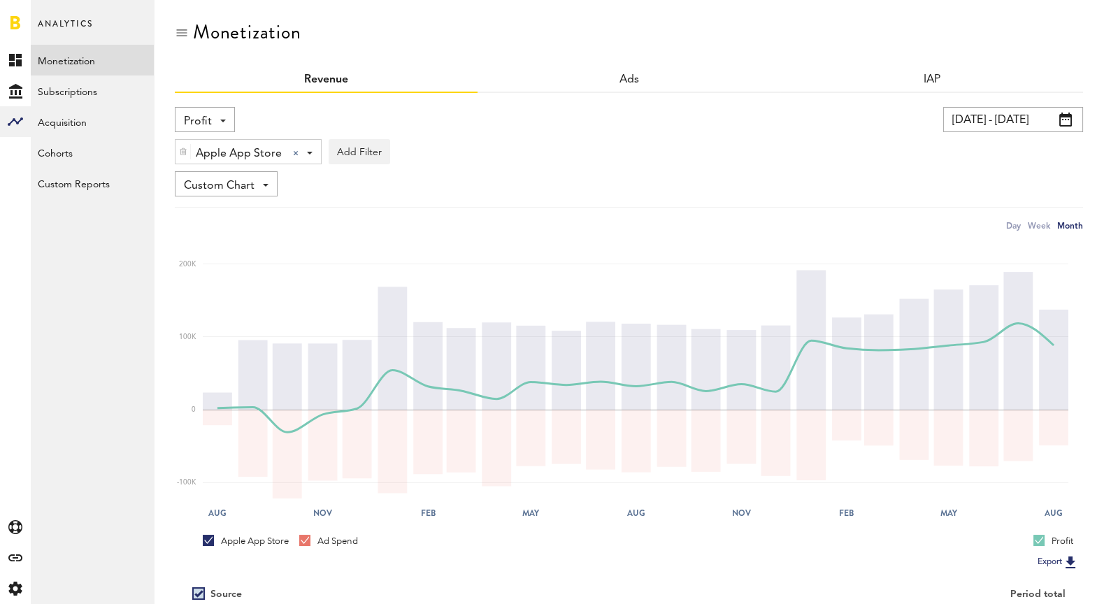
click at [251, 150] on span "Apple App Store" at bounding box center [239, 154] width 86 height 24
click at [255, 217] on span "Google Play" at bounding box center [242, 211] width 107 height 24
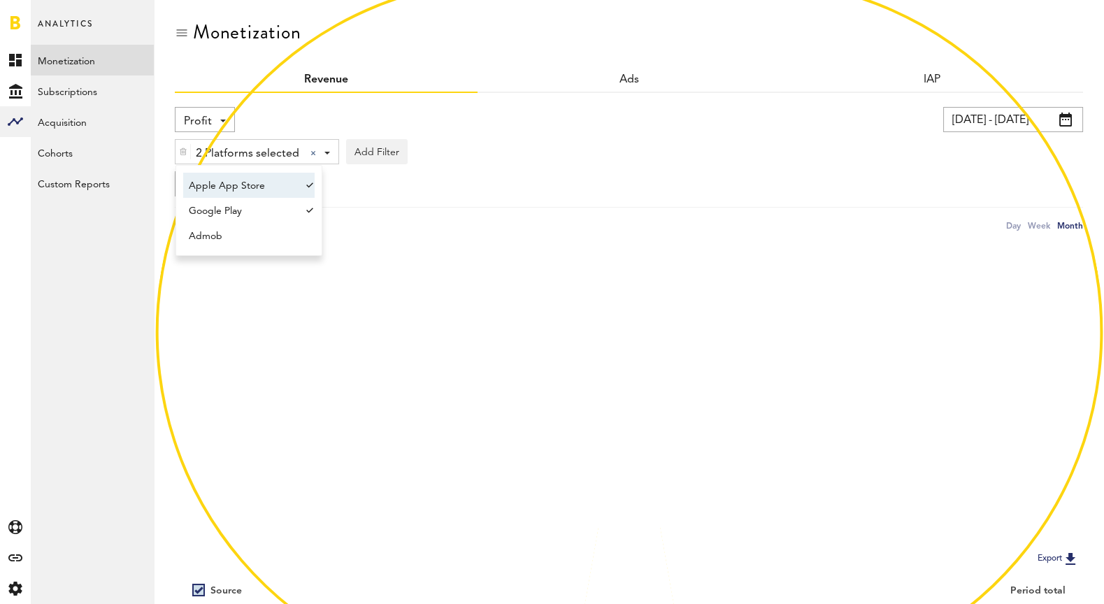
click at [276, 193] on span "Apple App Store" at bounding box center [242, 186] width 107 height 24
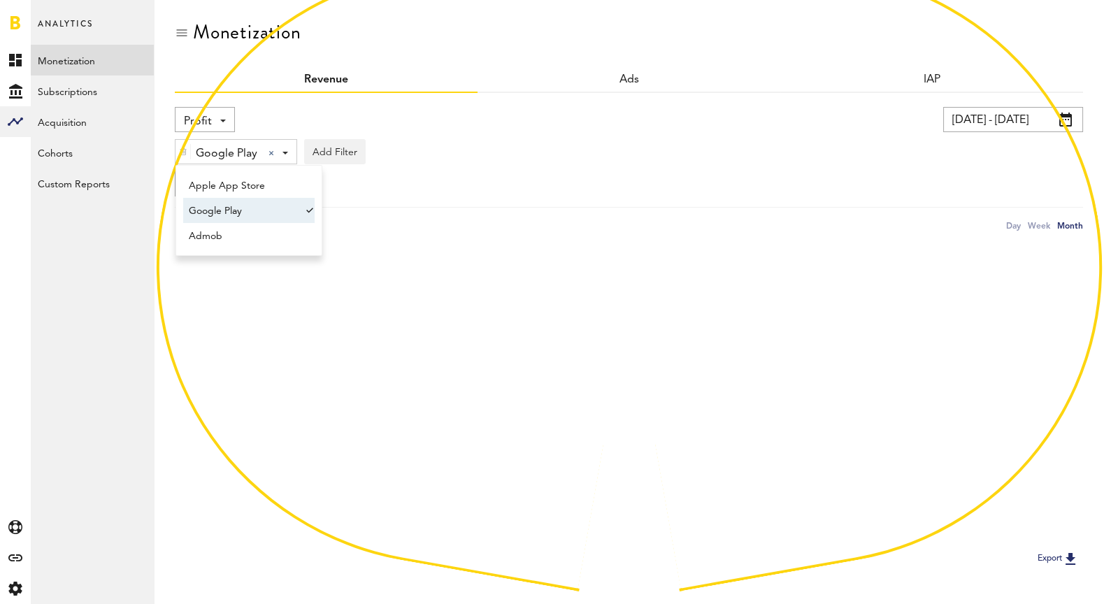
click at [812, 201] on div "Profit Net Revenue Gross Revenue Profit 08/25/23 - 08/24/25 Last 30 days Last 9…" at bounding box center [629, 170] width 908 height 126
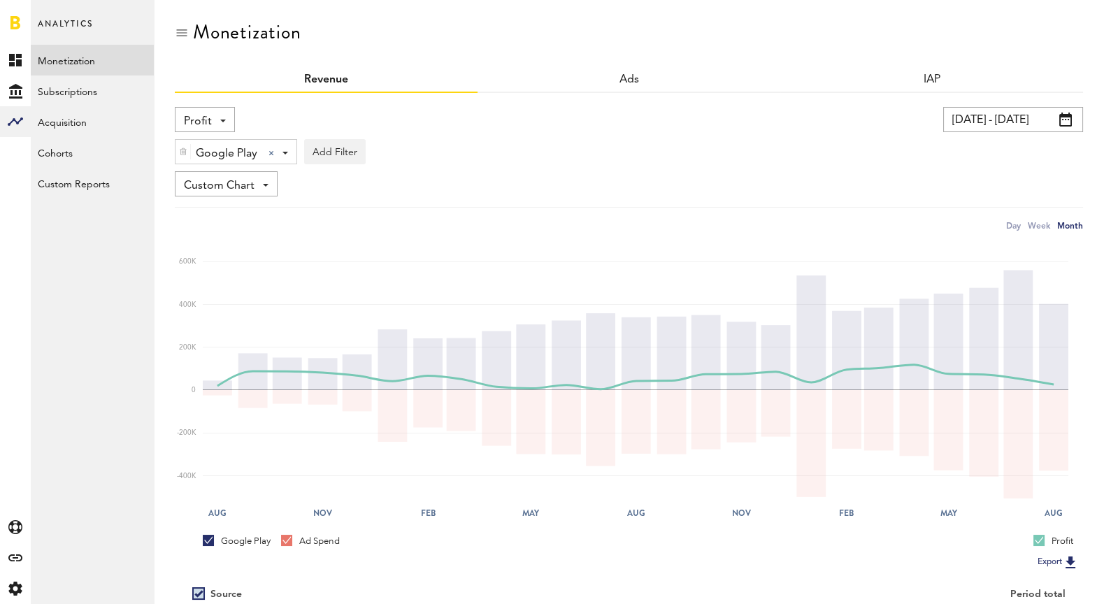
click at [243, 150] on span "Google Play" at bounding box center [227, 154] width 62 height 24
click at [249, 189] on span "Apple App Store" at bounding box center [242, 186] width 107 height 24
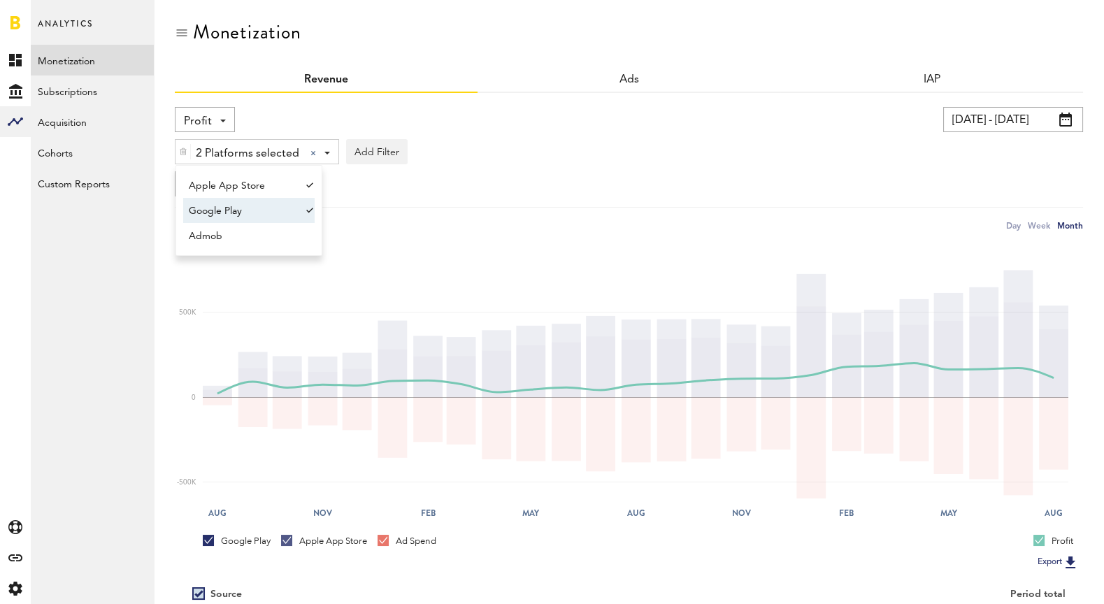
click at [252, 206] on span "Google Play" at bounding box center [242, 211] width 107 height 24
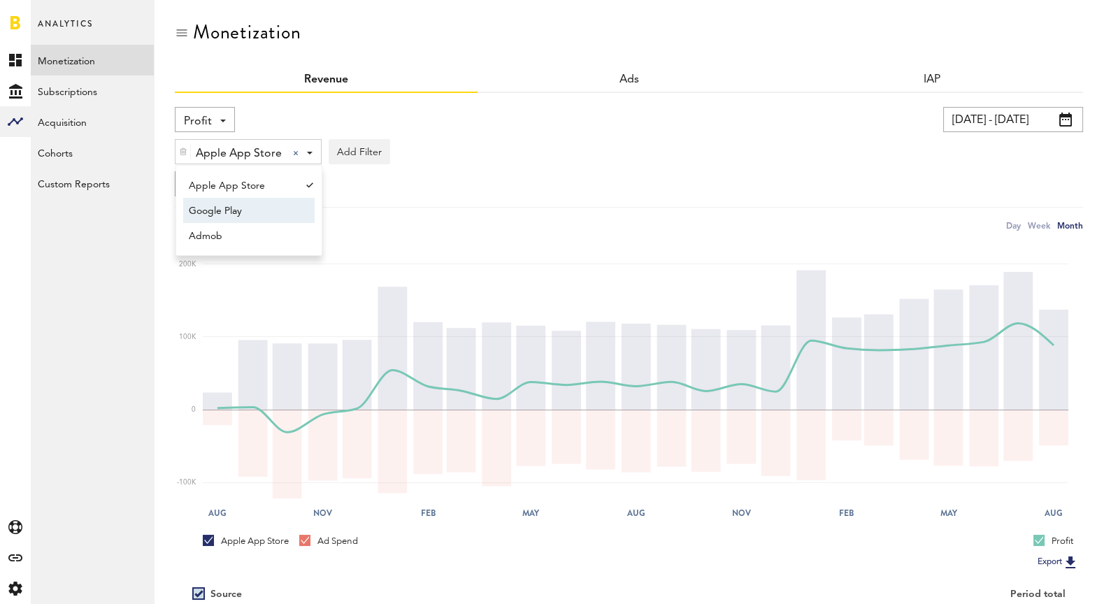
click at [889, 201] on div "Profit Net Revenue Gross Revenue Profit 08/25/23 - 08/24/25 Last 30 days Last 9…" at bounding box center [629, 170] width 908 height 126
